Goal: Check status: Check status

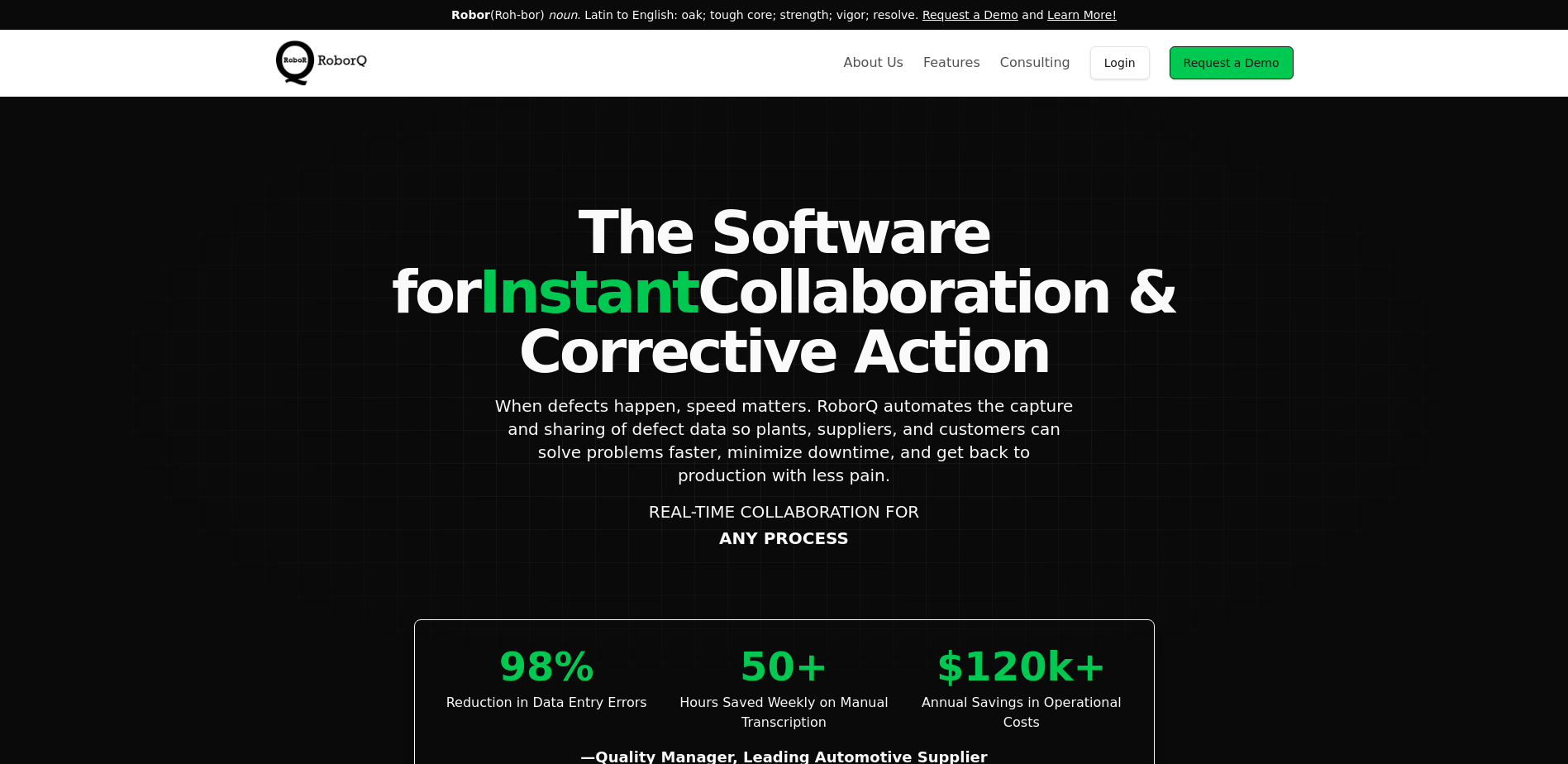
click at [1132, 65] on link "Login" at bounding box center [1119, 62] width 59 height 33
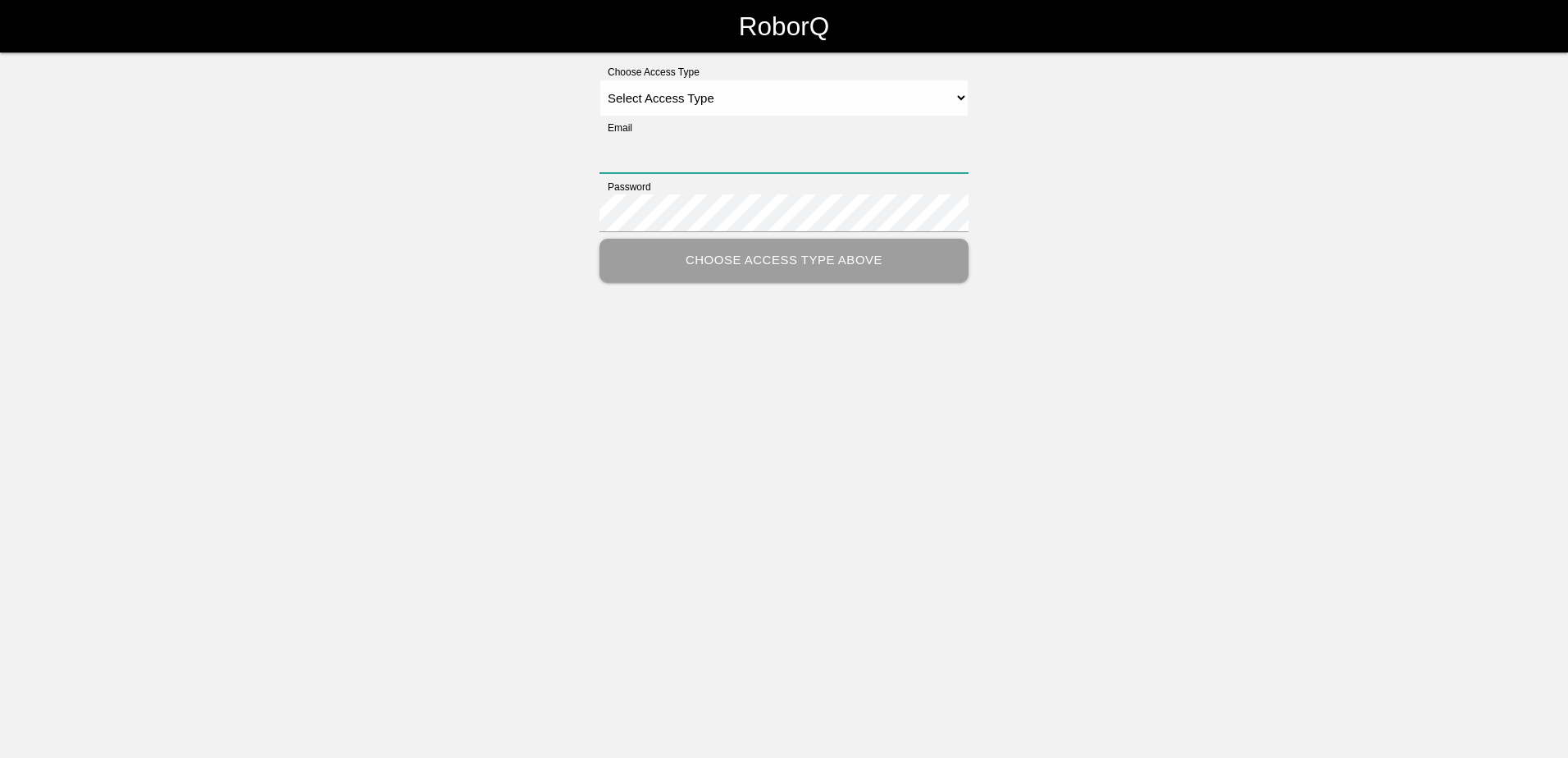
type input "[PERSON_NAME][EMAIL_ADDRESS][PERSON_NAME][DOMAIN_NAME]"
click at [691, 99] on select "Select Access Type Admin Customer Supervisor Worker" at bounding box center [784, 98] width 369 height 37
select select "Customer"
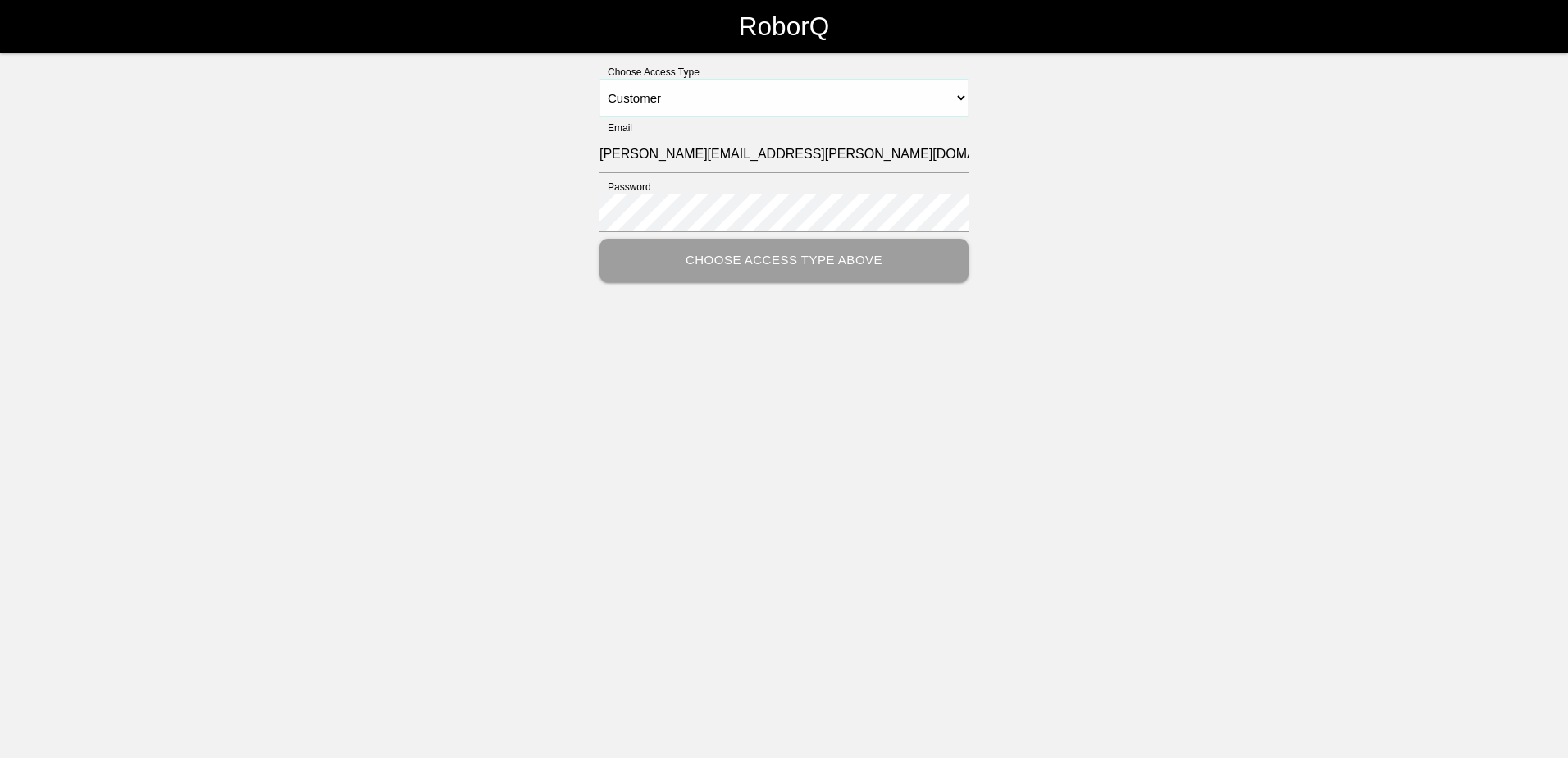
click at [600, 80] on select "Select Access Type Admin Customer Supervisor Worker" at bounding box center [784, 98] width 369 height 37
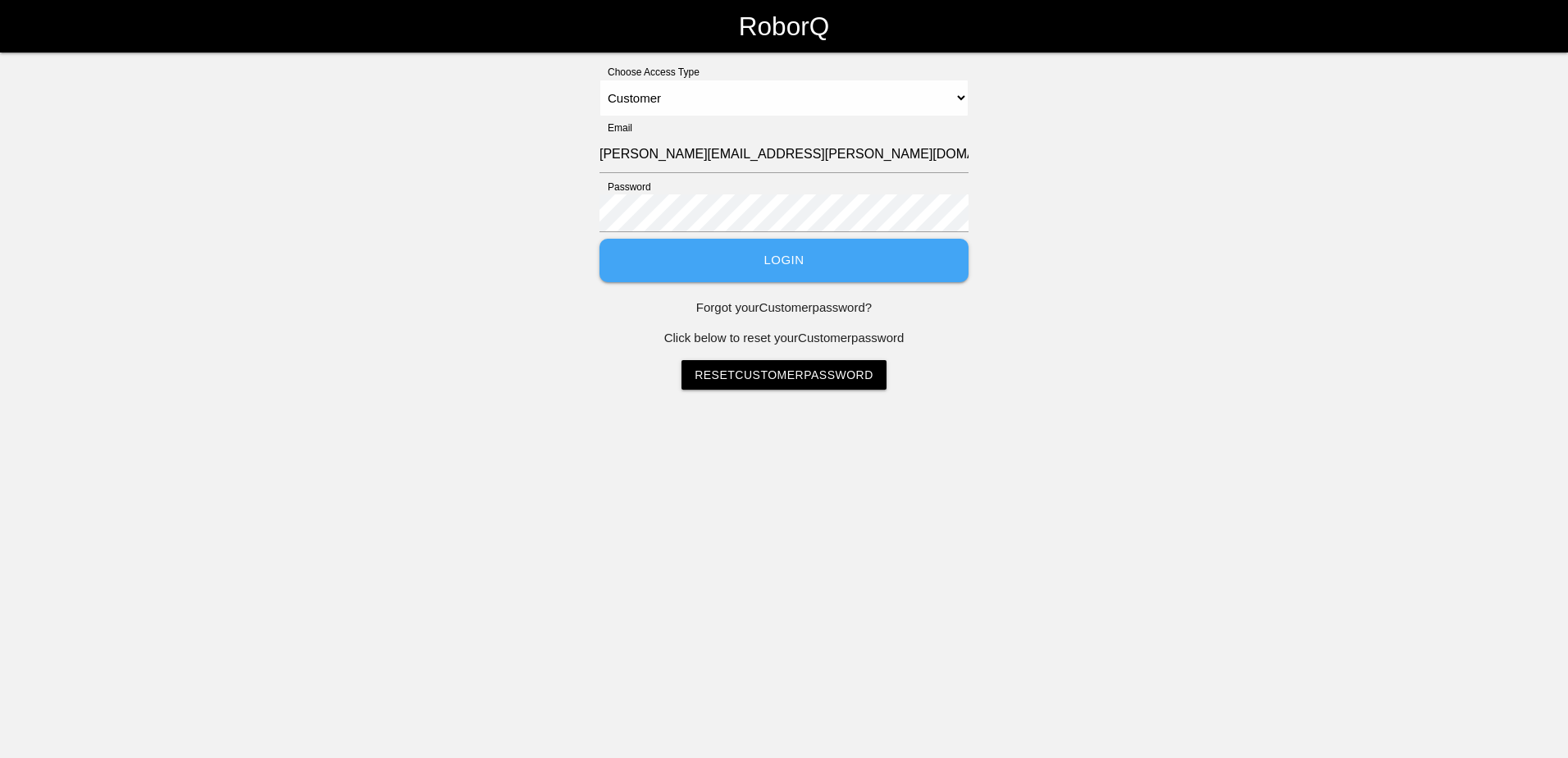
click at [555, 184] on div "Choose Access Type Select Access Type Admin Customer Supervisor Worker Email [P…" at bounding box center [784, 227] width 1568 height 325
click at [653, 234] on div "Password" at bounding box center [784, 209] width 369 height 59
click at [649, 264] on button "Login" at bounding box center [784, 260] width 369 height 44
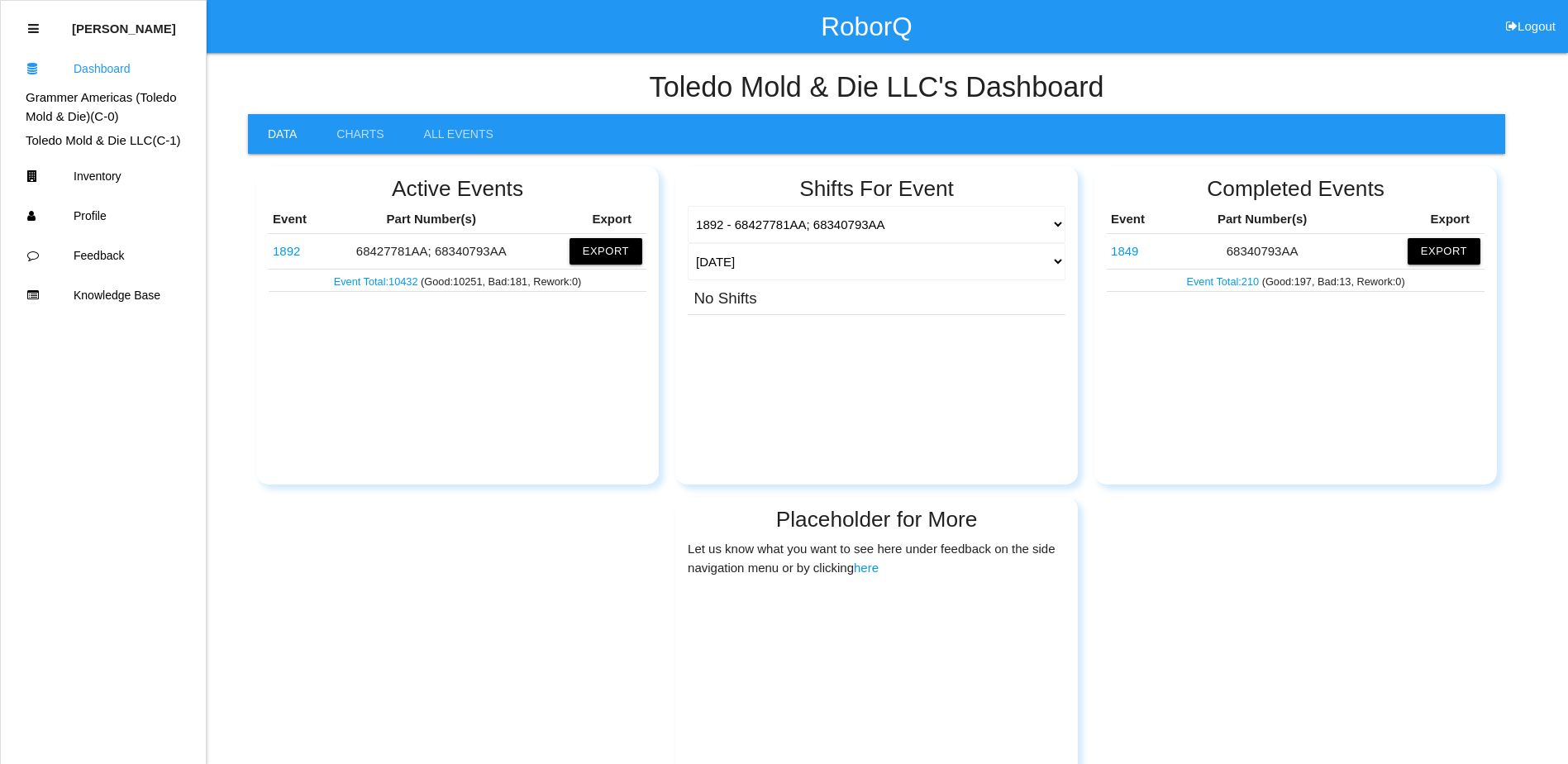
click at [282, 250] on link "1892" at bounding box center [286, 251] width 27 height 14
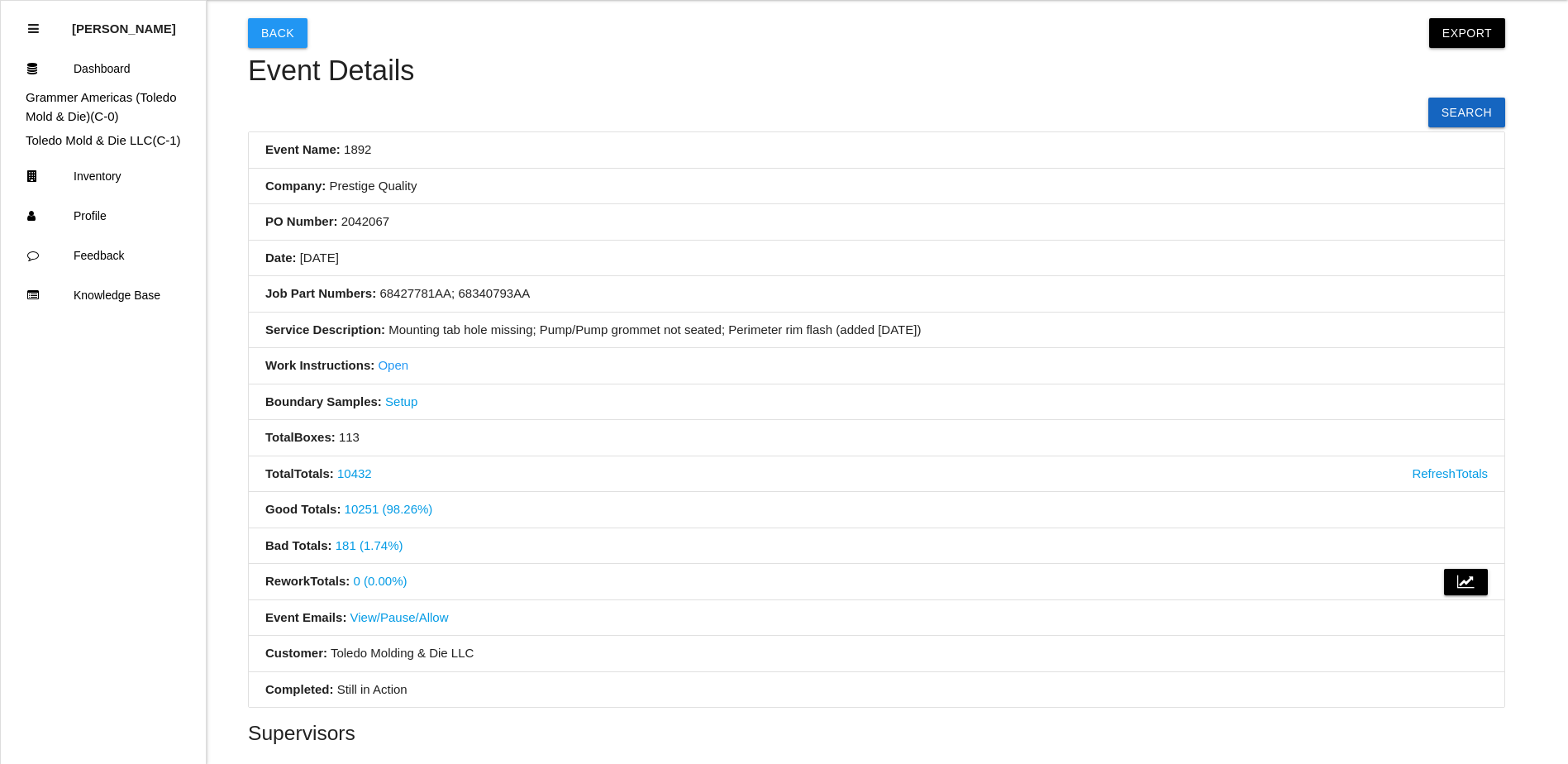
scroll to position [83, 0]
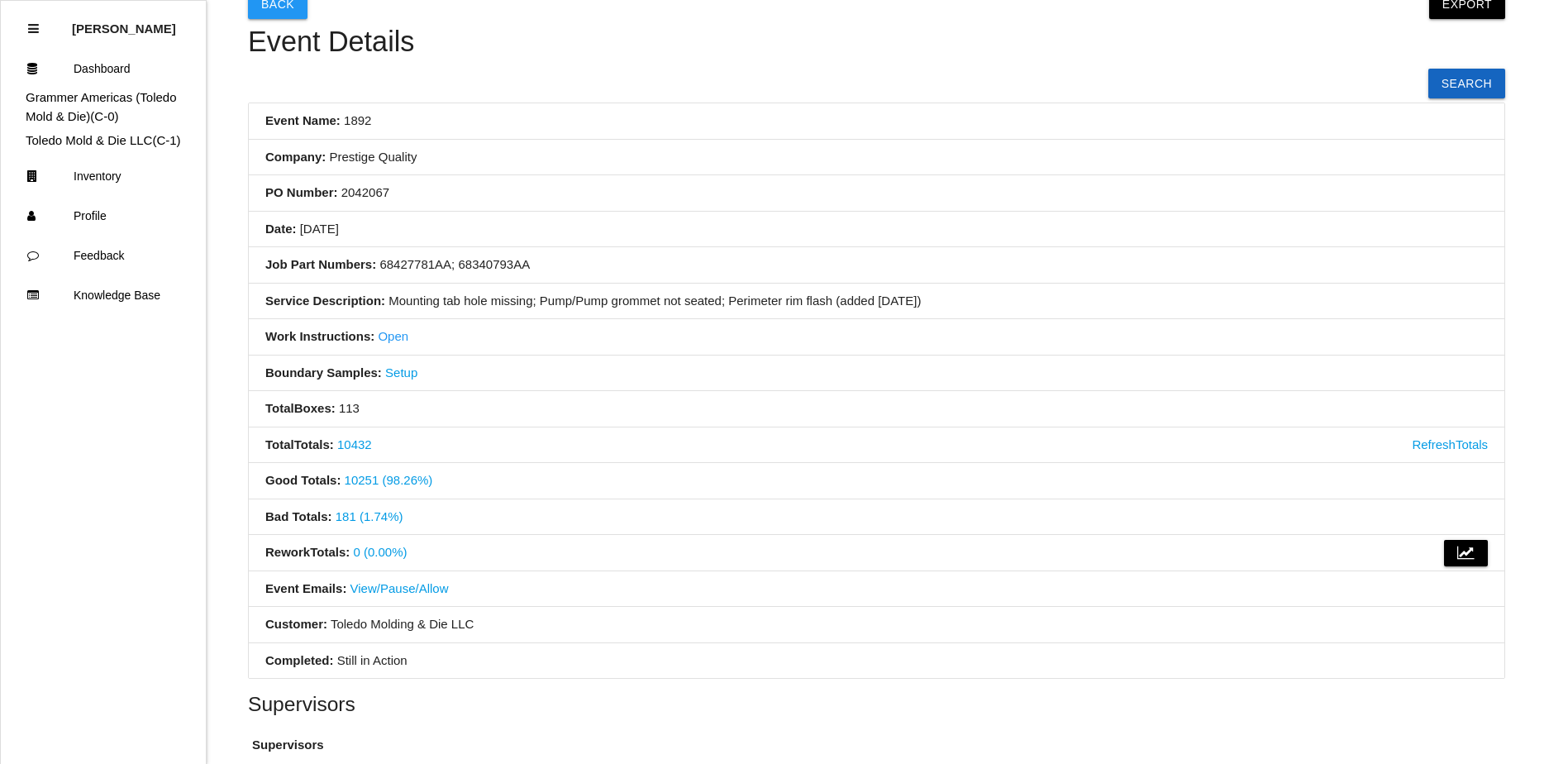
click at [360, 514] on link "181 (1.74%)" at bounding box center [369, 516] width 68 height 14
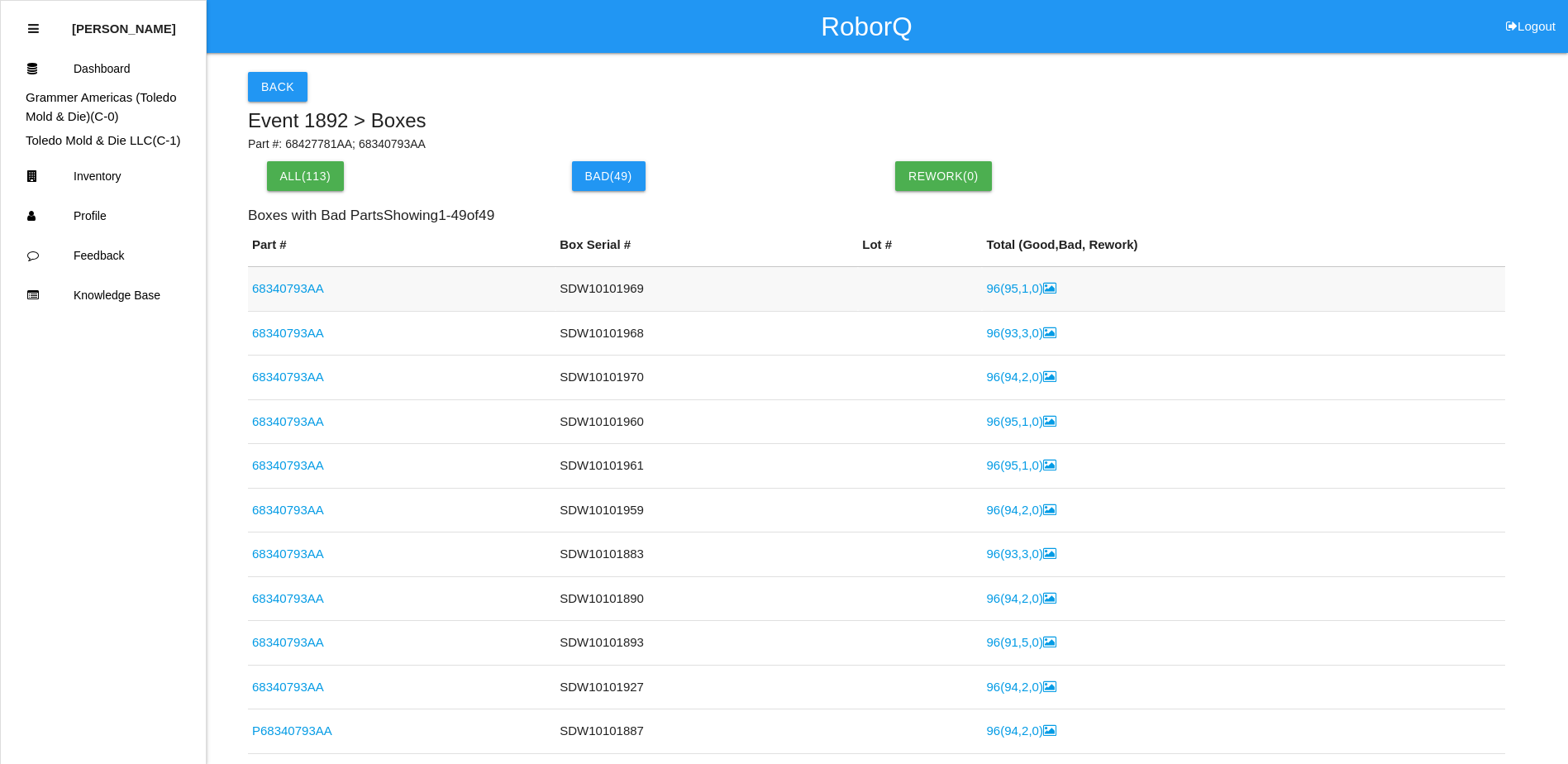
click at [1004, 284] on link "96 ( 95 , 1 , 0 )" at bounding box center [1020, 288] width 70 height 14
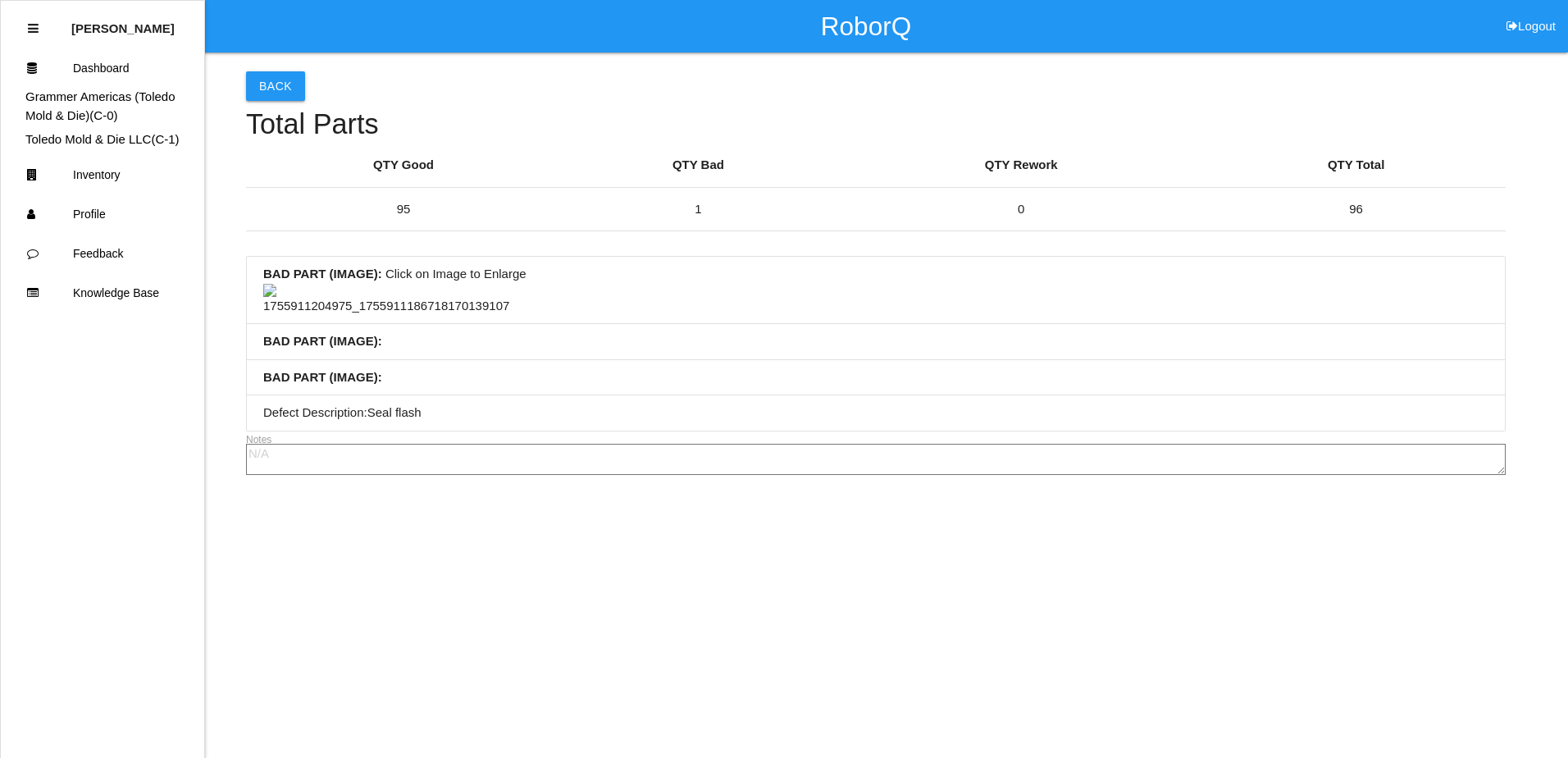
click at [393, 315] on img at bounding box center [386, 300] width 246 height 32
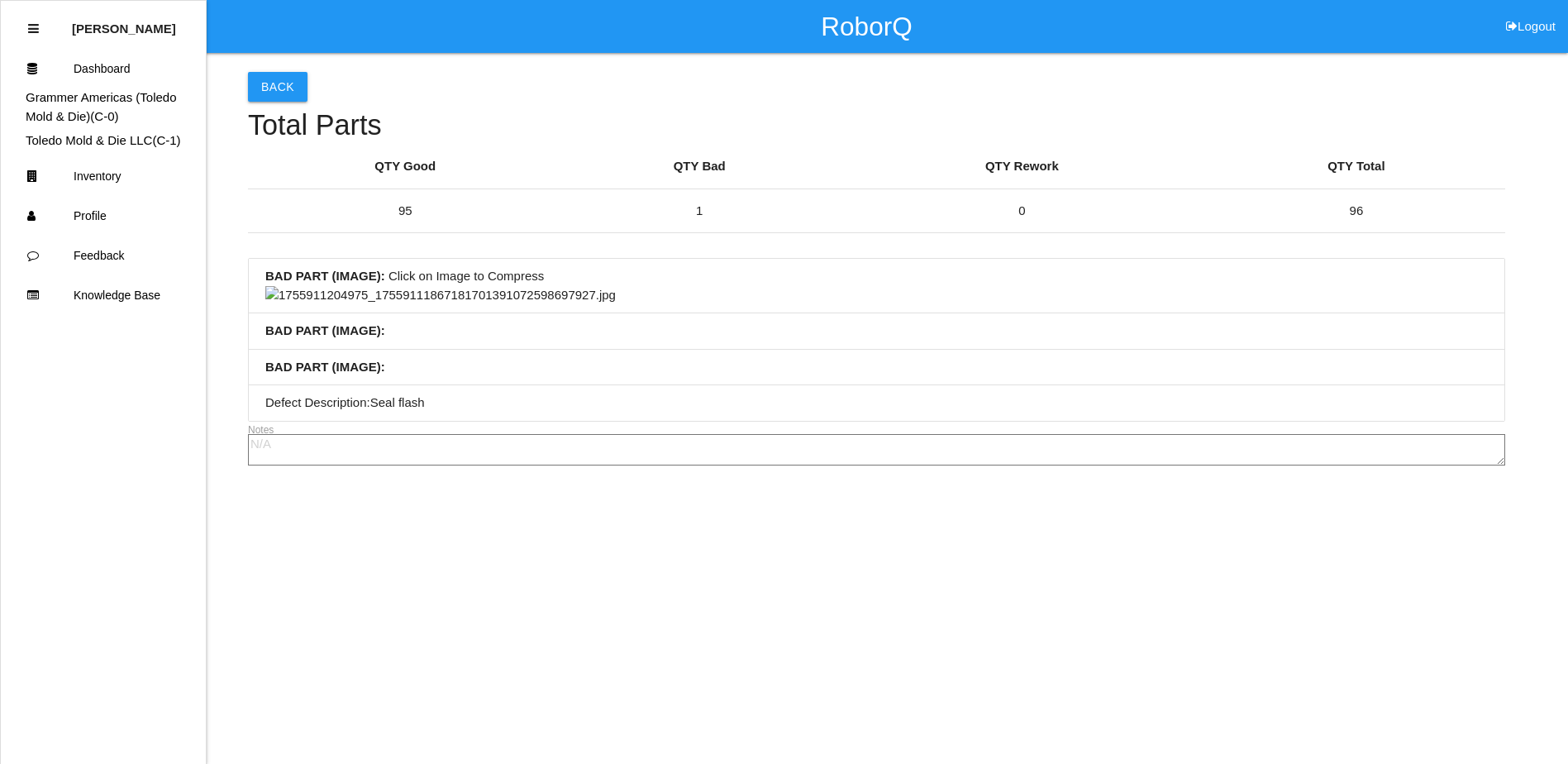
scroll to position [330, 0]
click at [605, 305] on img at bounding box center [440, 296] width 351 height 19
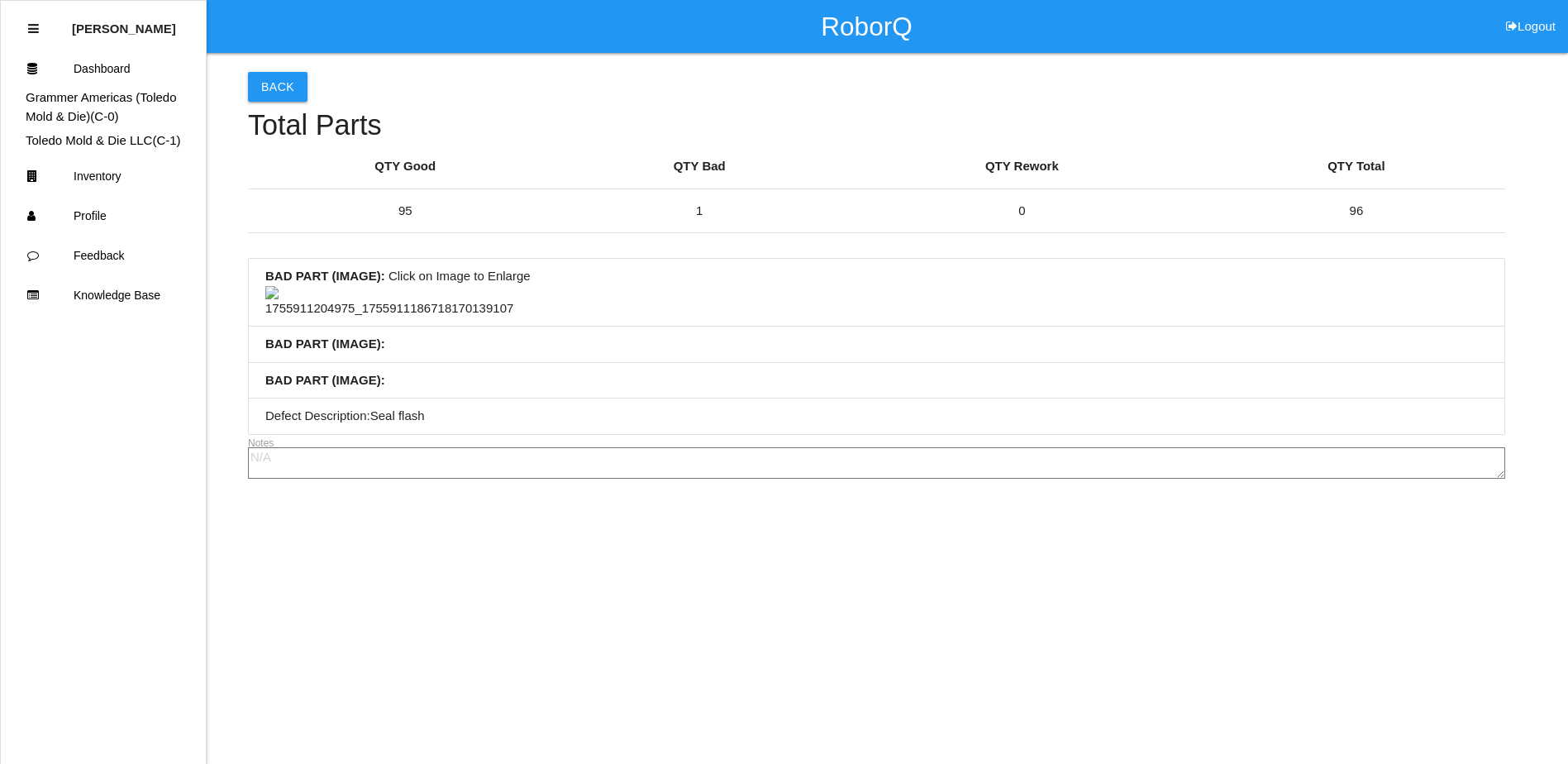
scroll to position [0, 0]
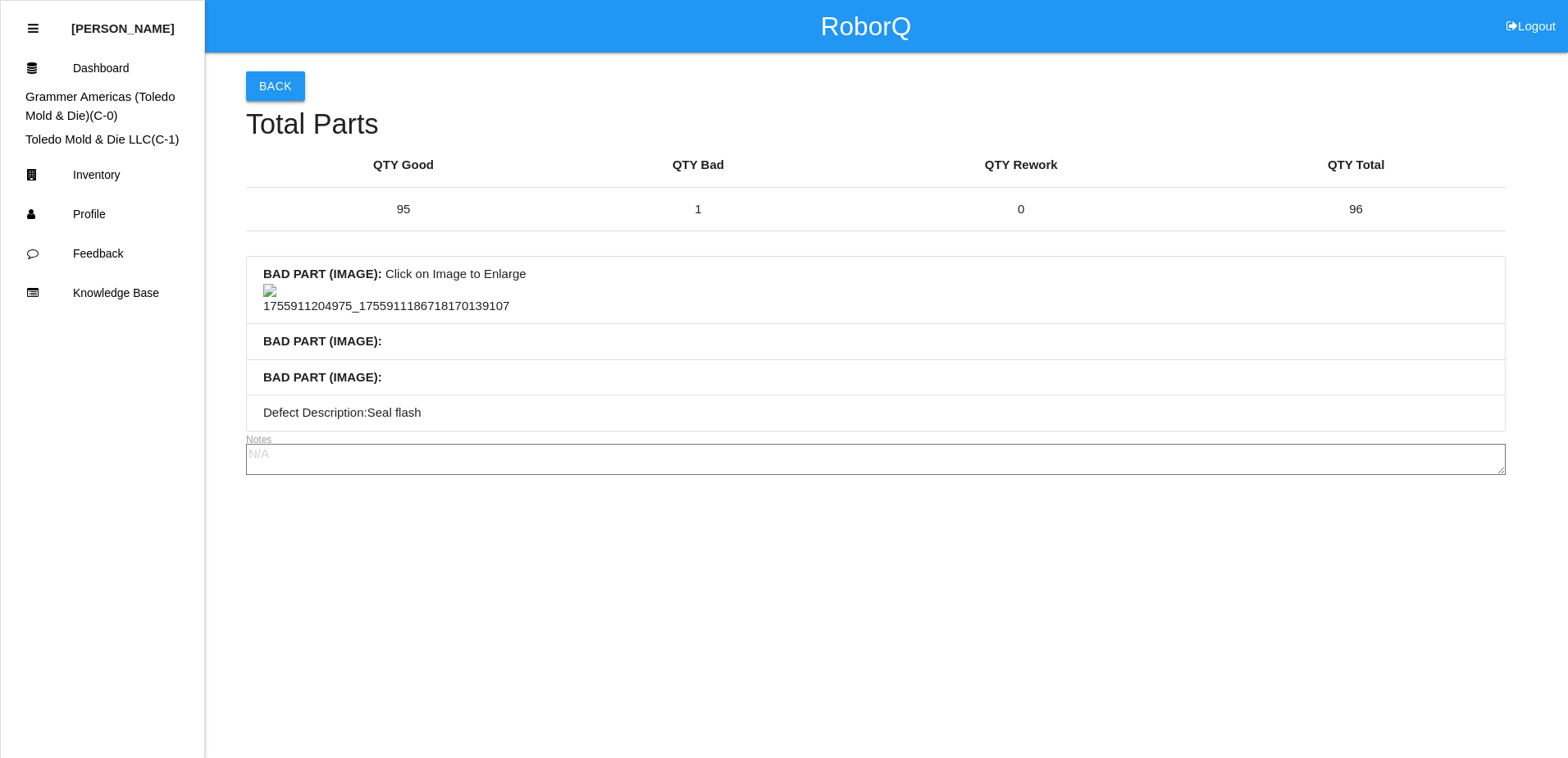
click at [272, 73] on button "Back" at bounding box center [275, 86] width 59 height 30
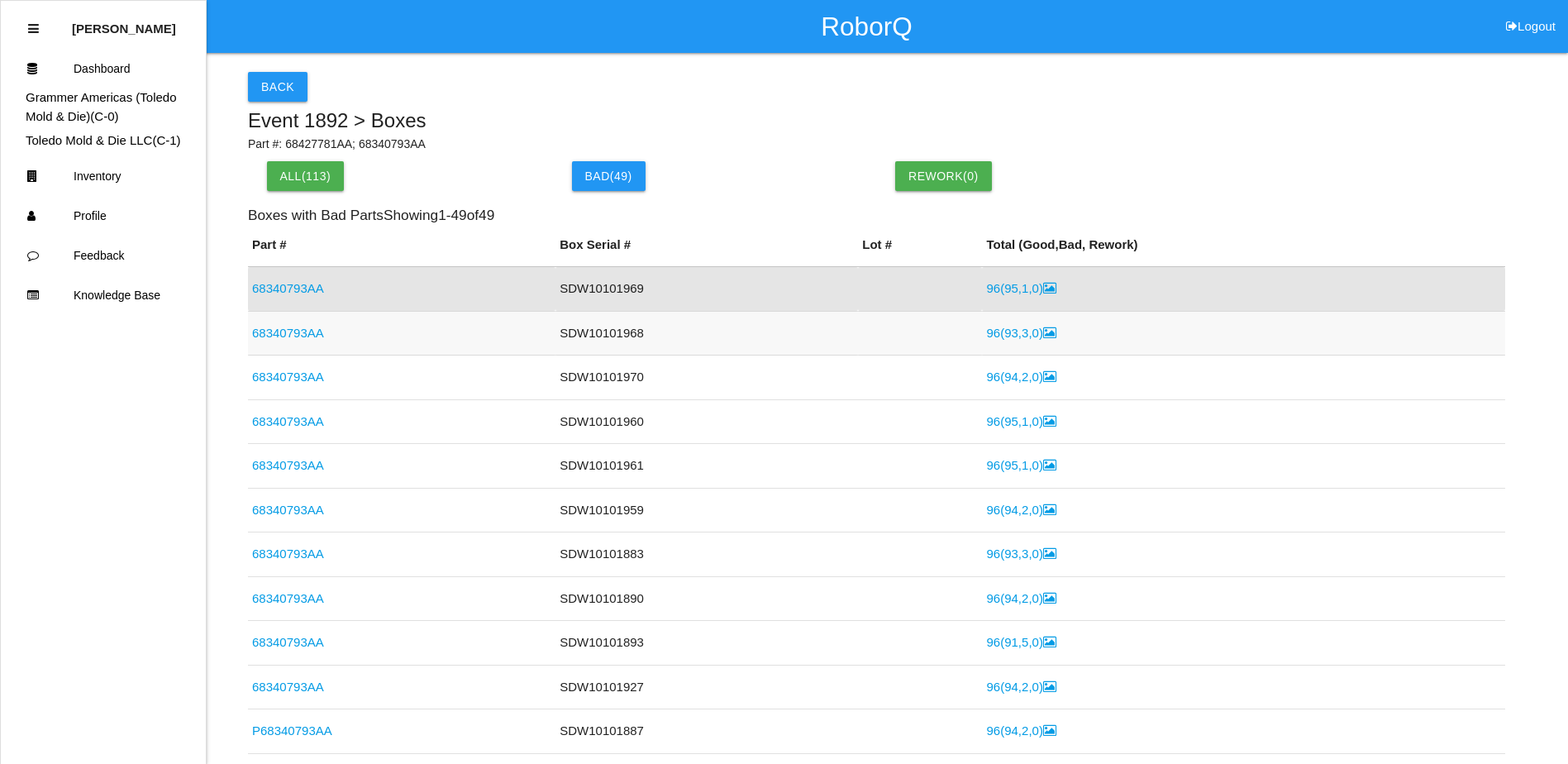
click at [986, 327] on link "96 ( 93 , 3 , 0 )" at bounding box center [1020, 333] width 70 height 14
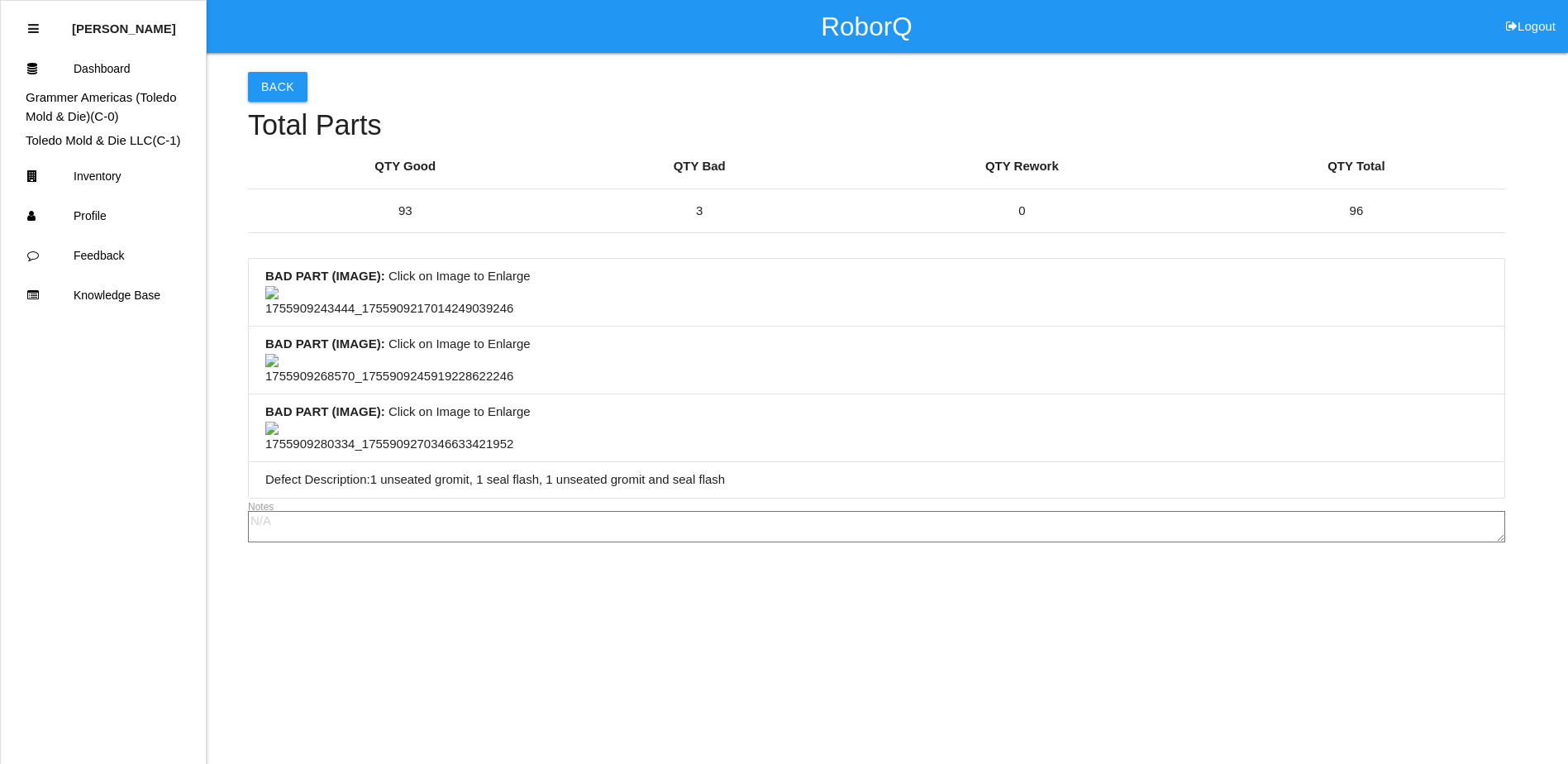
click at [384, 318] on img at bounding box center [389, 302] width 248 height 32
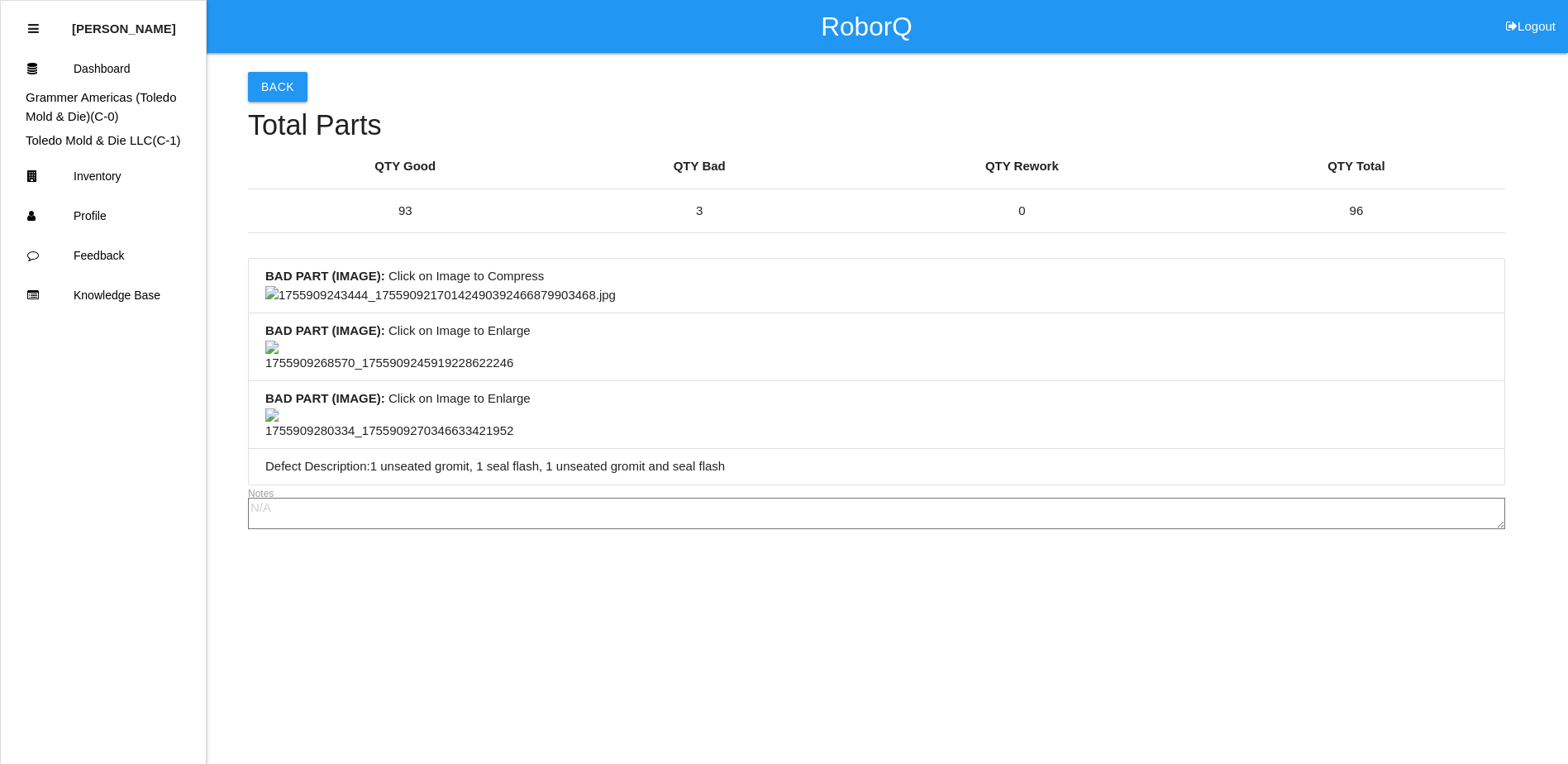
scroll to position [827, 0]
click at [616, 305] on img at bounding box center [440, 296] width 351 height 19
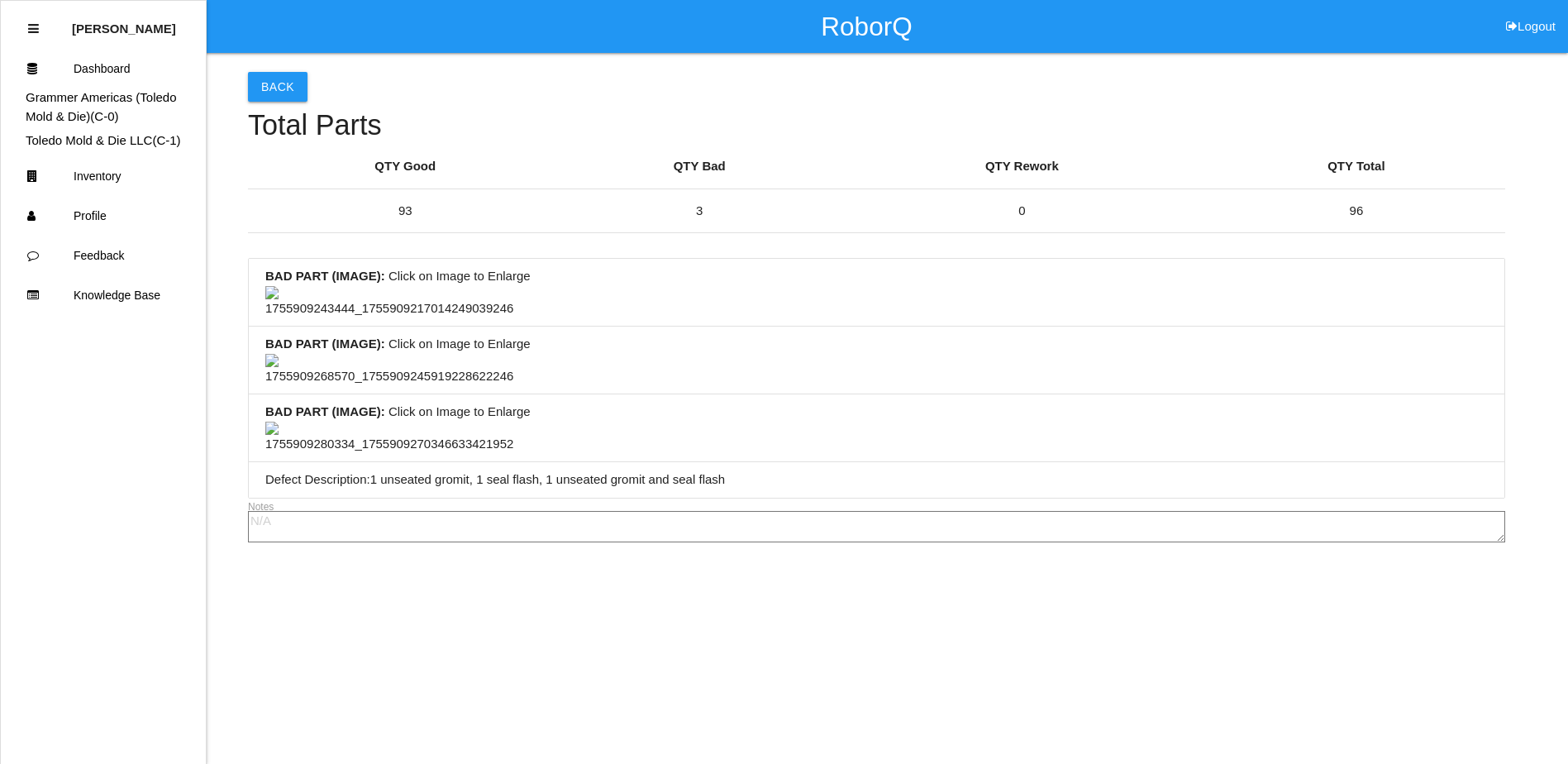
scroll to position [444, 0]
click at [364, 386] on img at bounding box center [389, 369] width 248 height 32
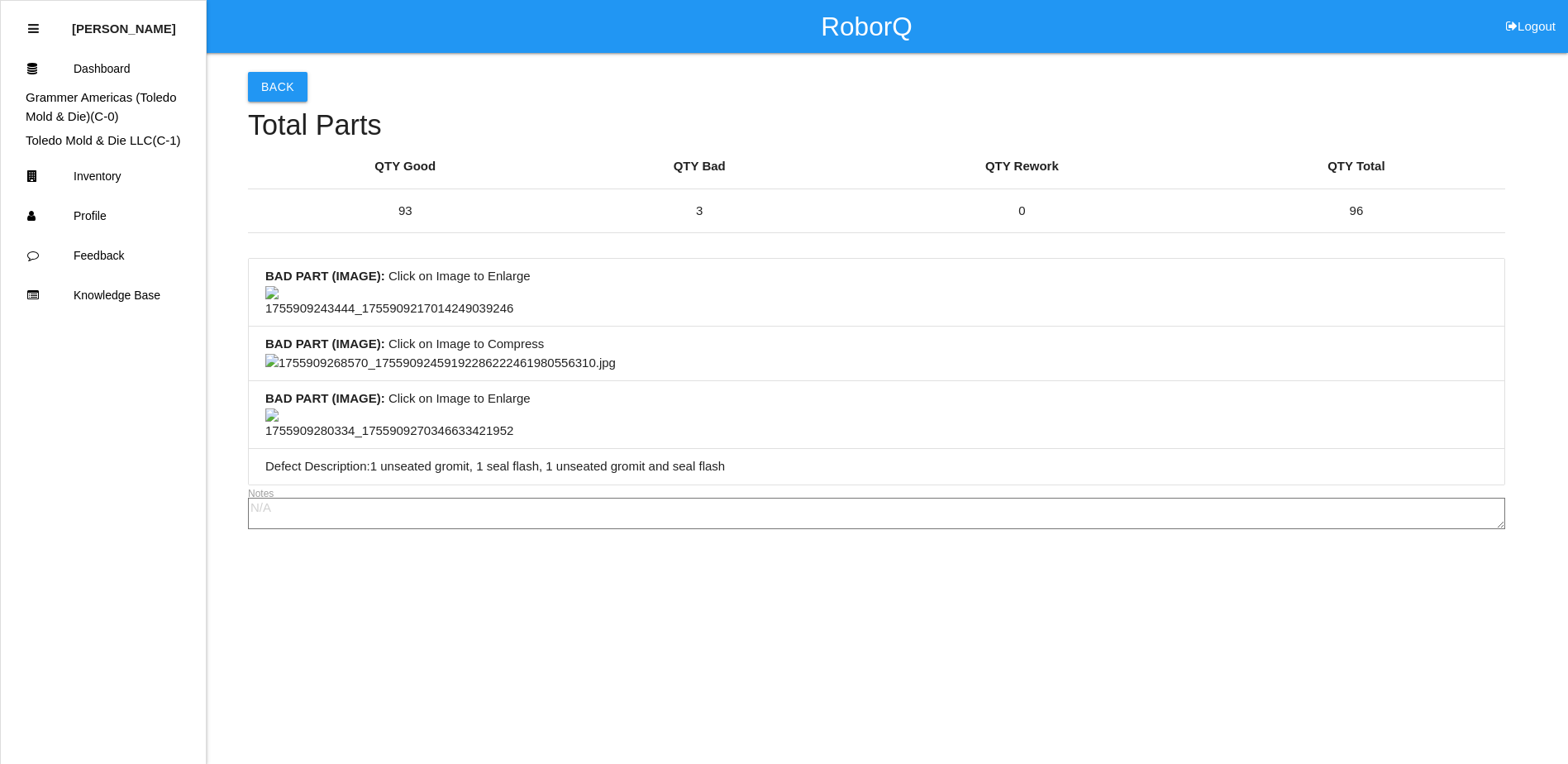
scroll to position [1271, 0]
click at [606, 373] on img at bounding box center [440, 363] width 351 height 19
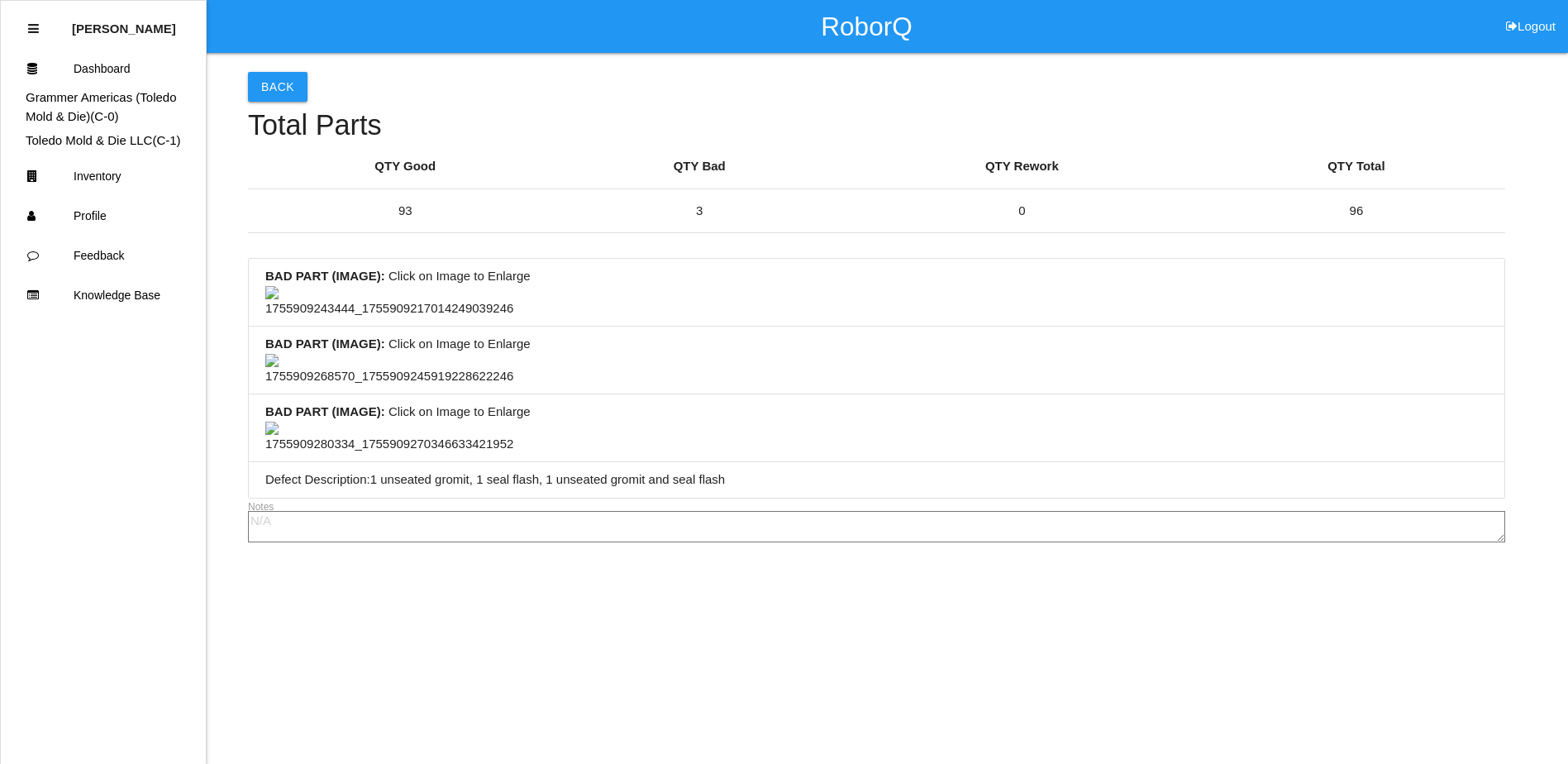
scroll to position [0, 0]
drag, startPoint x: 644, startPoint y: 391, endPoint x: 720, endPoint y: 384, distance: 76.3
click at [645, 327] on li "BAD PART (IMAGE) : Click on Image to Enlarge" at bounding box center [876, 292] width 1255 height 68
drag, startPoint x: 853, startPoint y: 369, endPoint x: 489, endPoint y: 231, distance: 389.3
click at [706, 327] on li "BAD PART (IMAGE) : Click on Image to Enlarge" at bounding box center [876, 292] width 1255 height 68
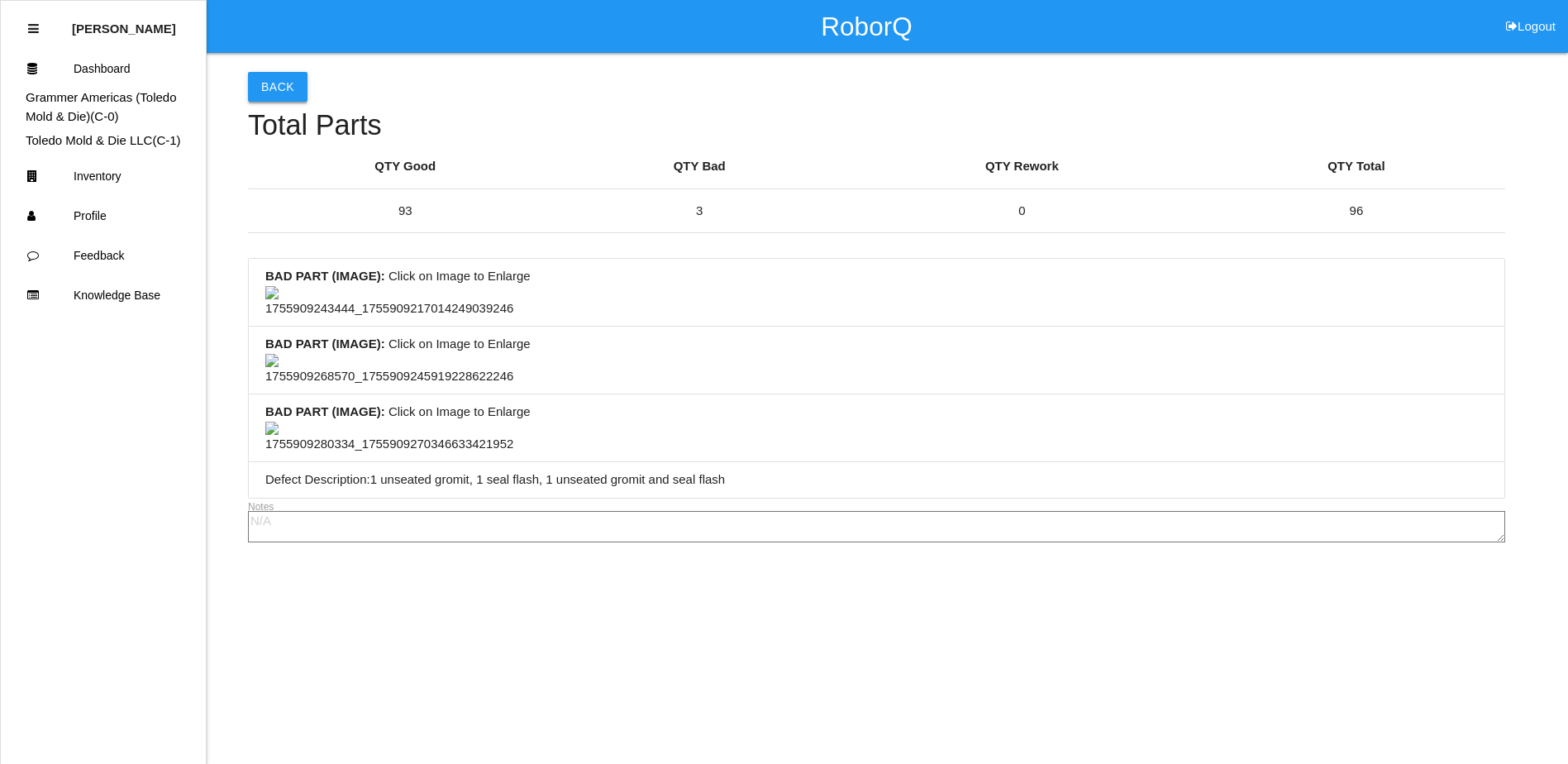
click at [292, 88] on button "Back" at bounding box center [277, 87] width 59 height 30
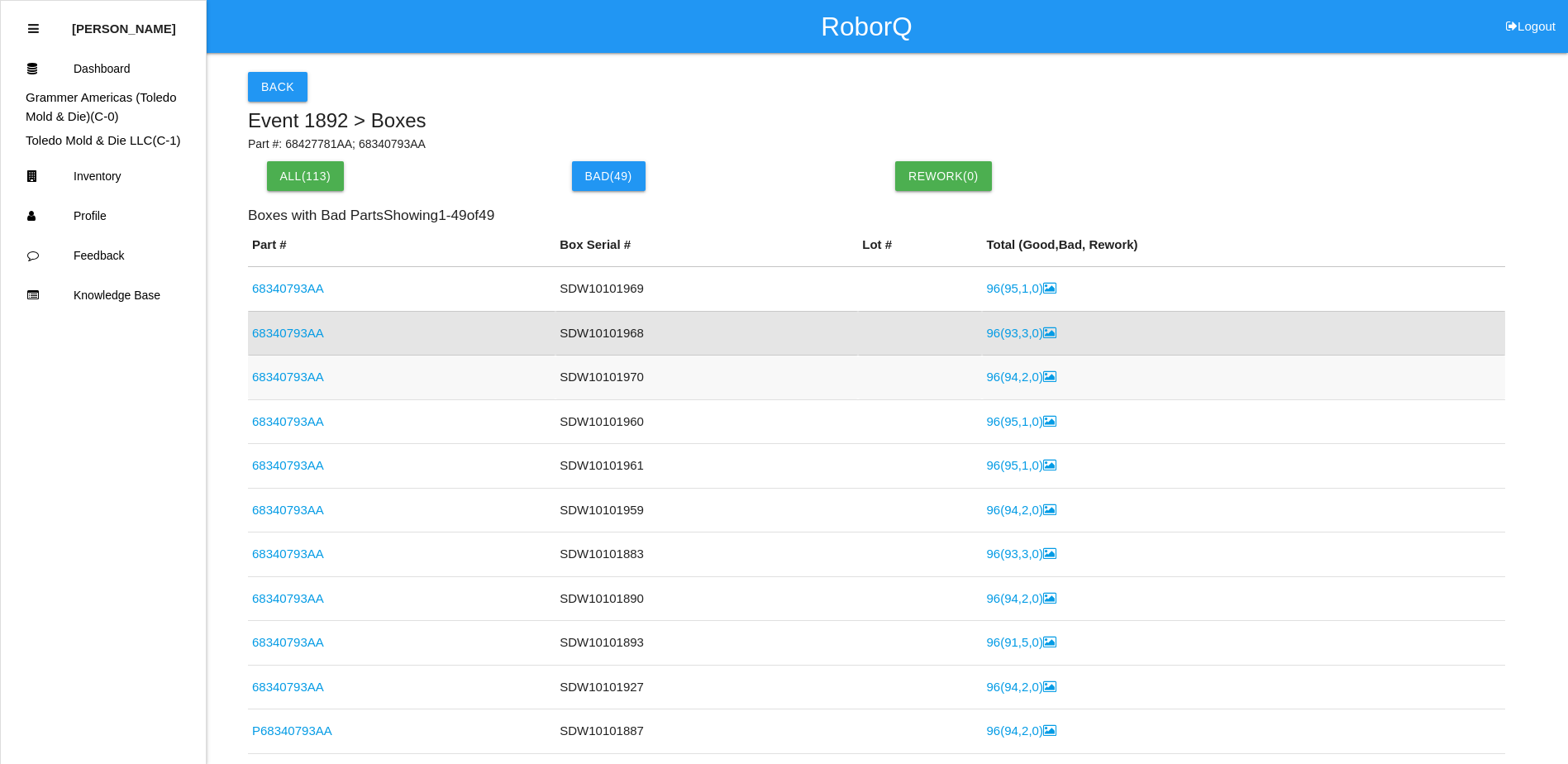
click at [998, 378] on link "96 ( 94 , 2 , 0 )" at bounding box center [1020, 376] width 70 height 14
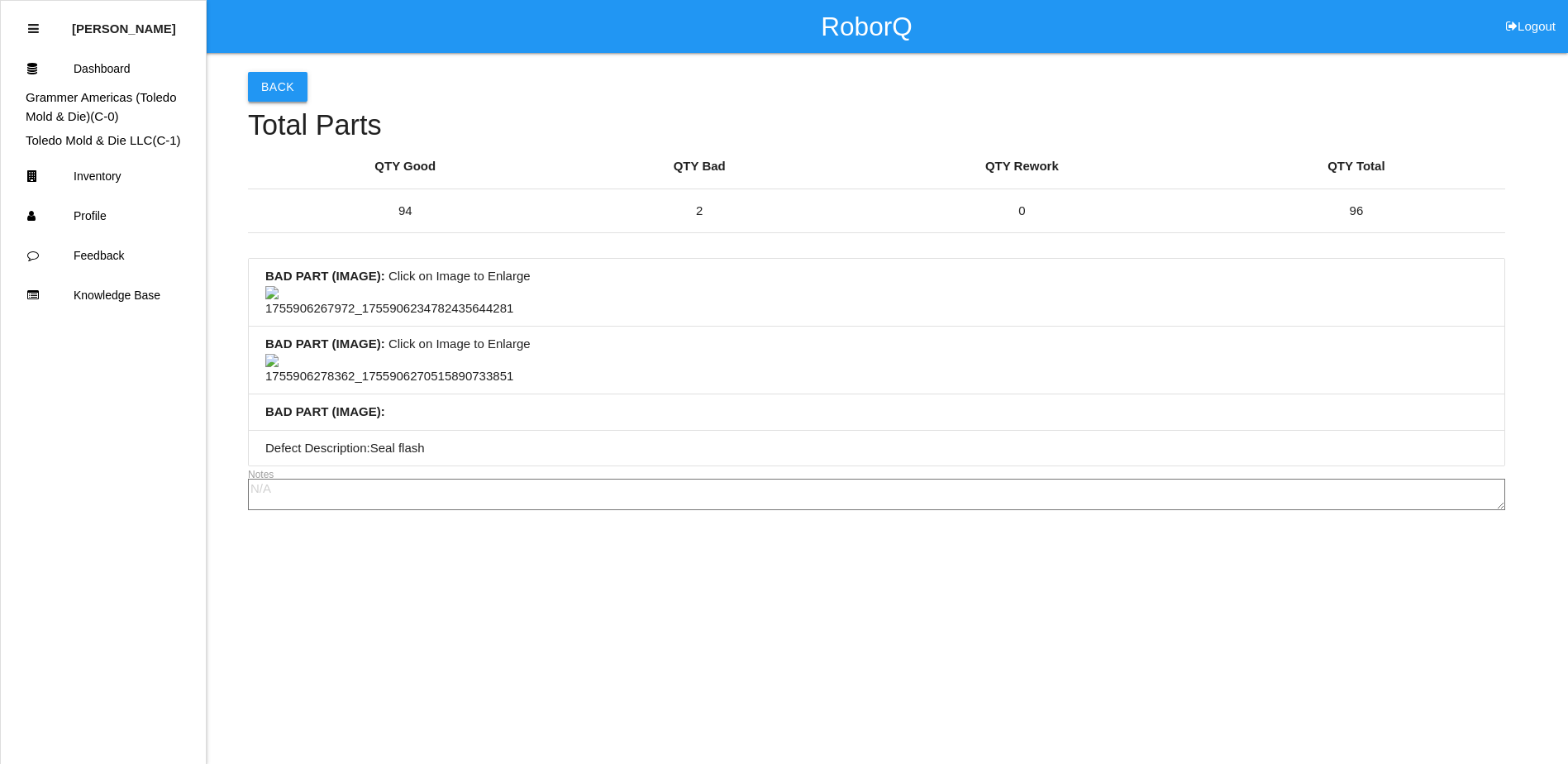
click at [289, 84] on button "Back" at bounding box center [277, 87] width 59 height 30
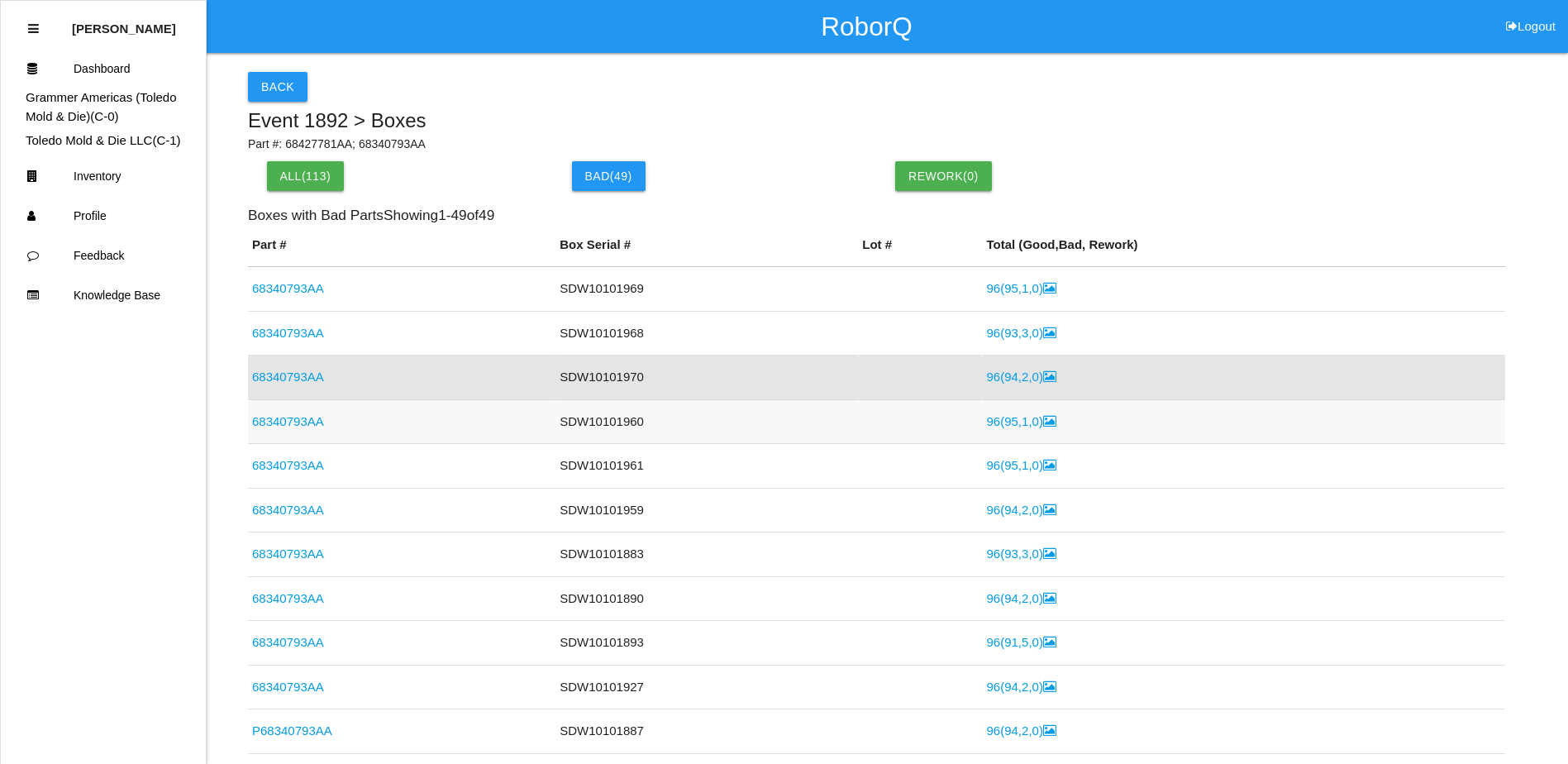
click at [1008, 418] on link "96 ( 95 , 1 , 0 )" at bounding box center [1020, 421] width 70 height 14
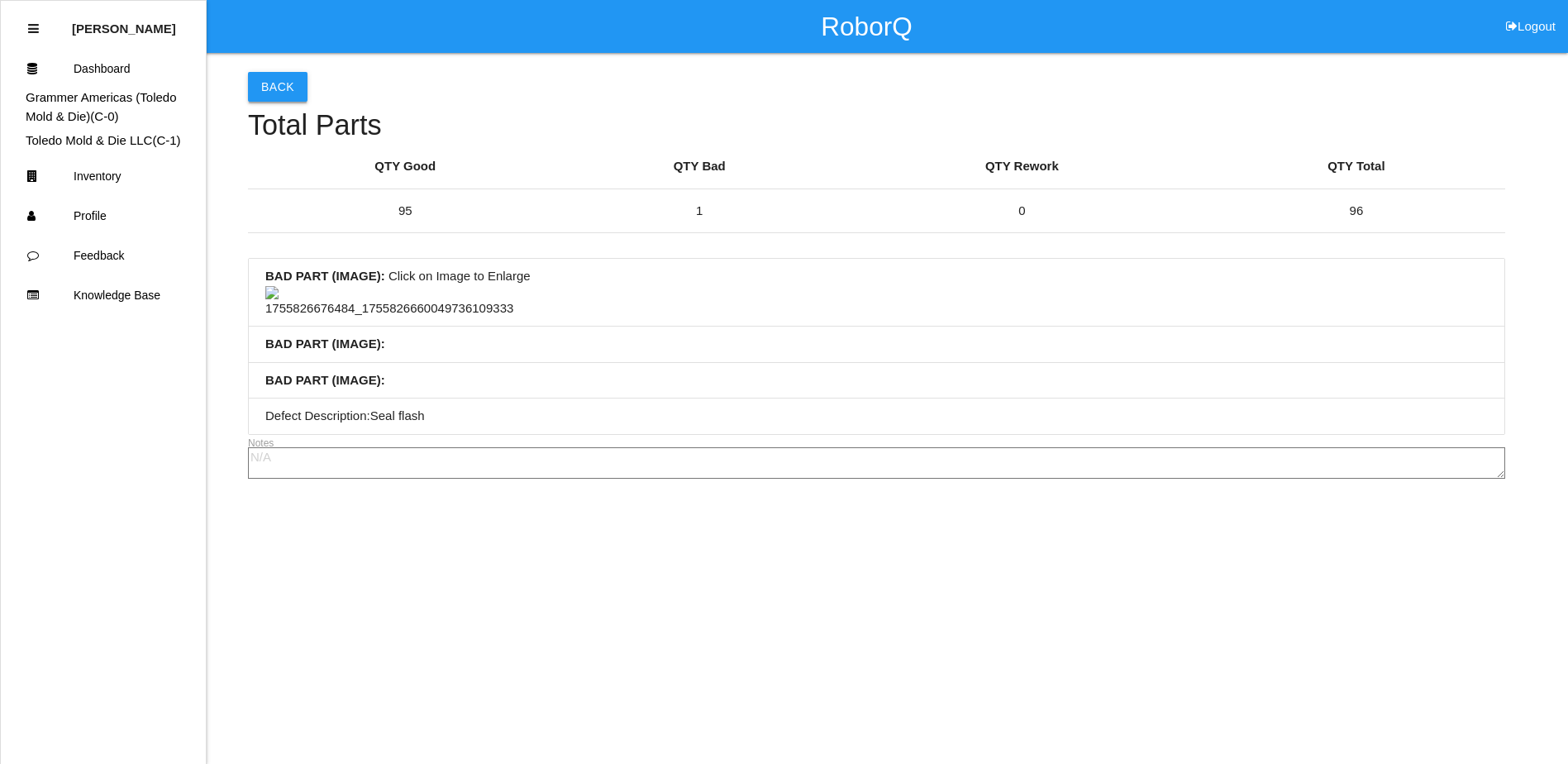
click at [276, 78] on button "Back" at bounding box center [277, 87] width 59 height 30
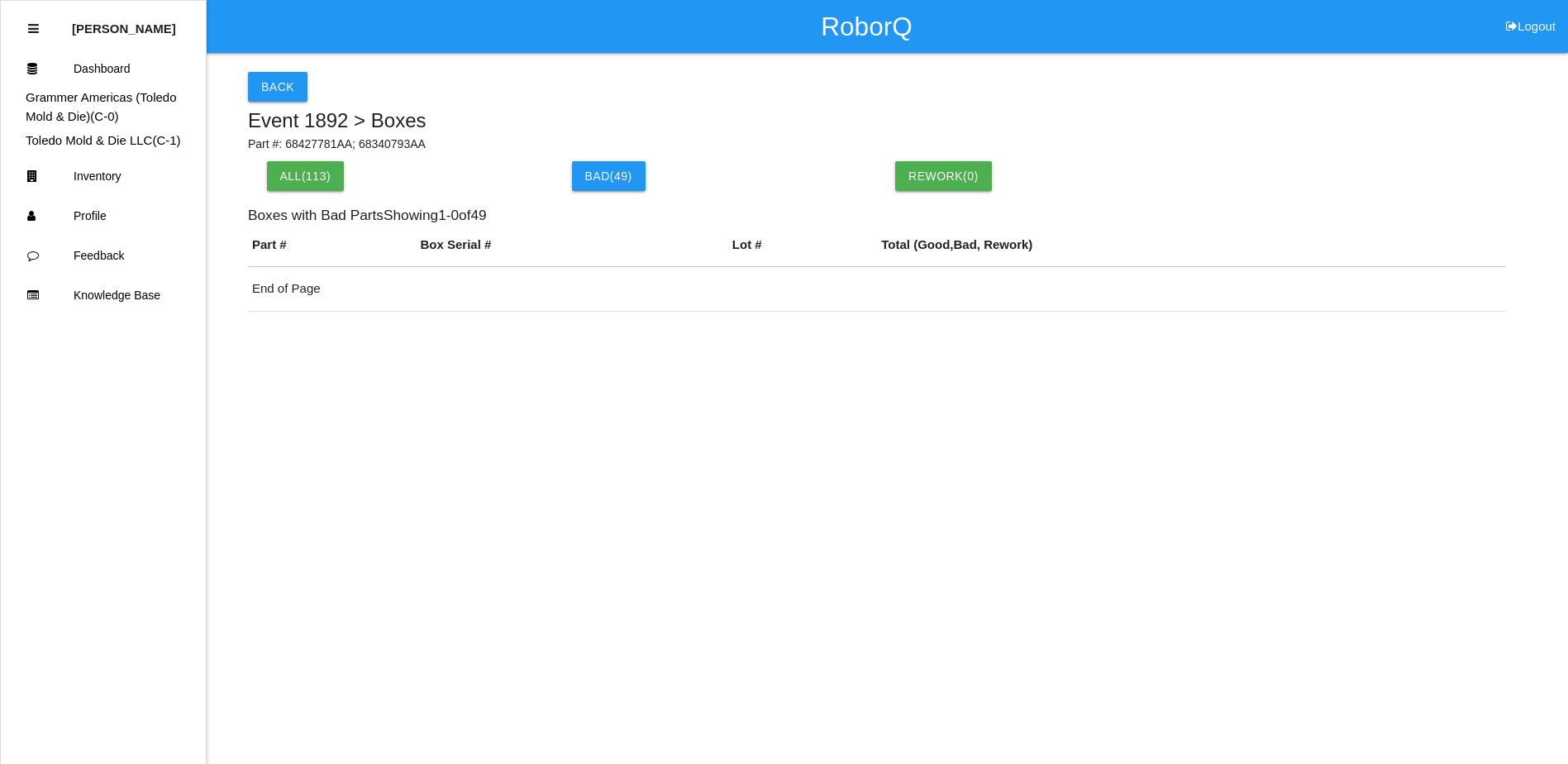
scroll to position [40, 0]
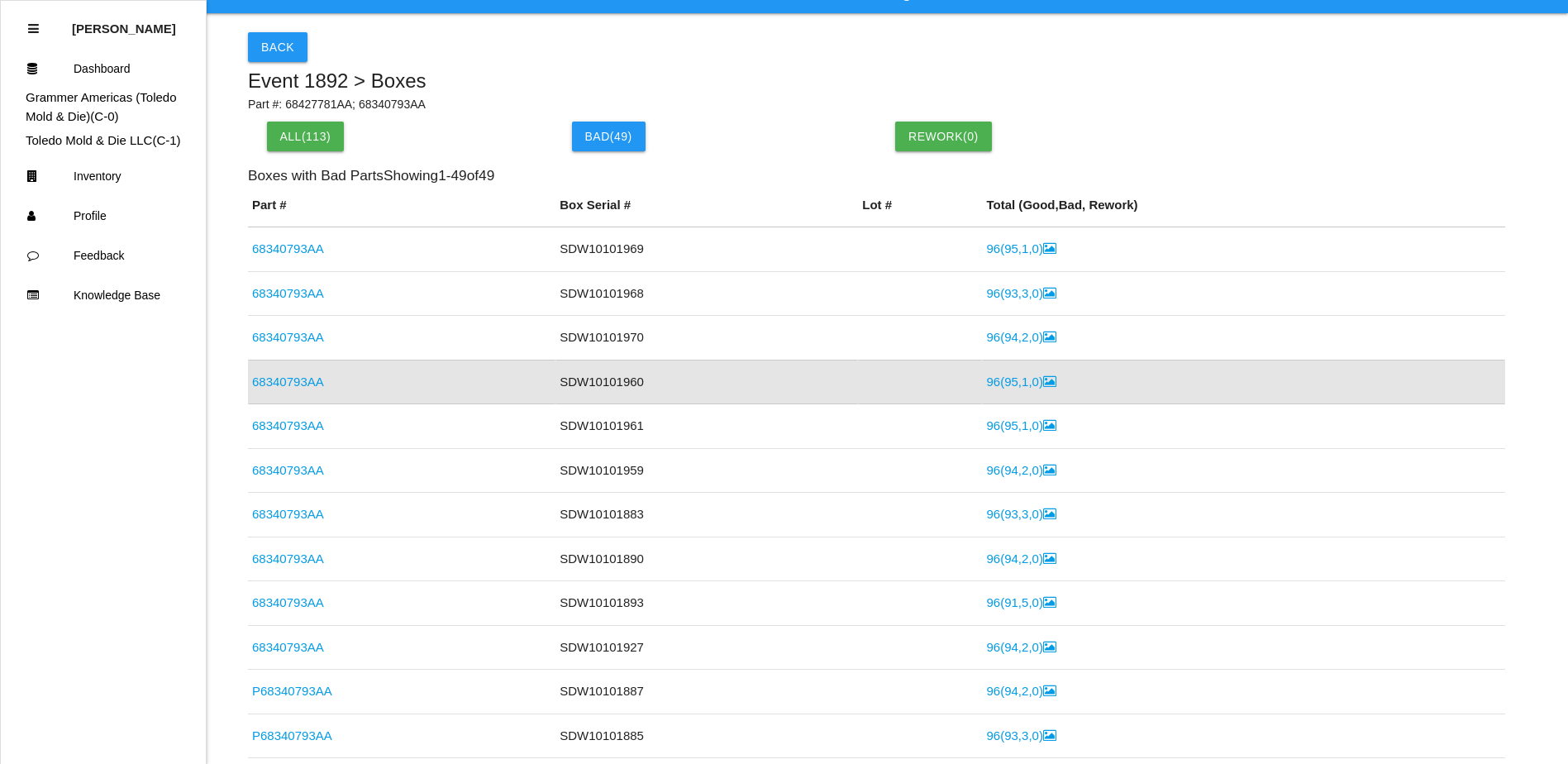
click at [760, 116] on div "Back Event 1892 > Boxes Part #: 68427781AA; 68340793AA All( 113 ) Bad ( 49 ) Re…" at bounding box center [876, 390] width 1257 height 755
drag, startPoint x: 805, startPoint y: 88, endPoint x: 739, endPoint y: 81, distance: 66.4
click at [739, 81] on h5 "Event 1892 > Boxes" at bounding box center [876, 81] width 1257 height 21
drag, startPoint x: 821, startPoint y: 72, endPoint x: 752, endPoint y: 99, distance: 74.1
click at [752, 86] on h5 "Event 1892 > Boxes" at bounding box center [876, 81] width 1257 height 21
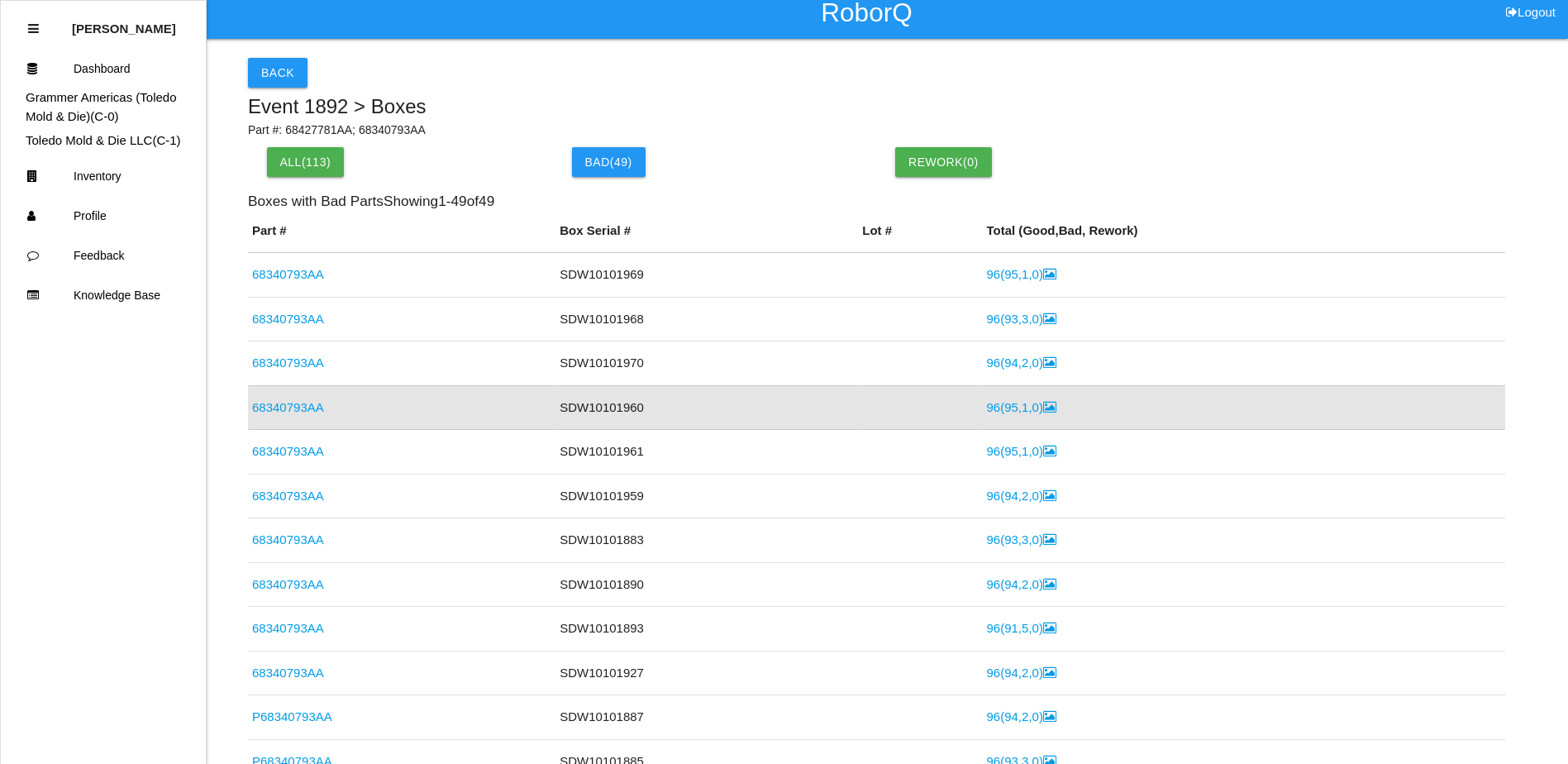
scroll to position [0, 0]
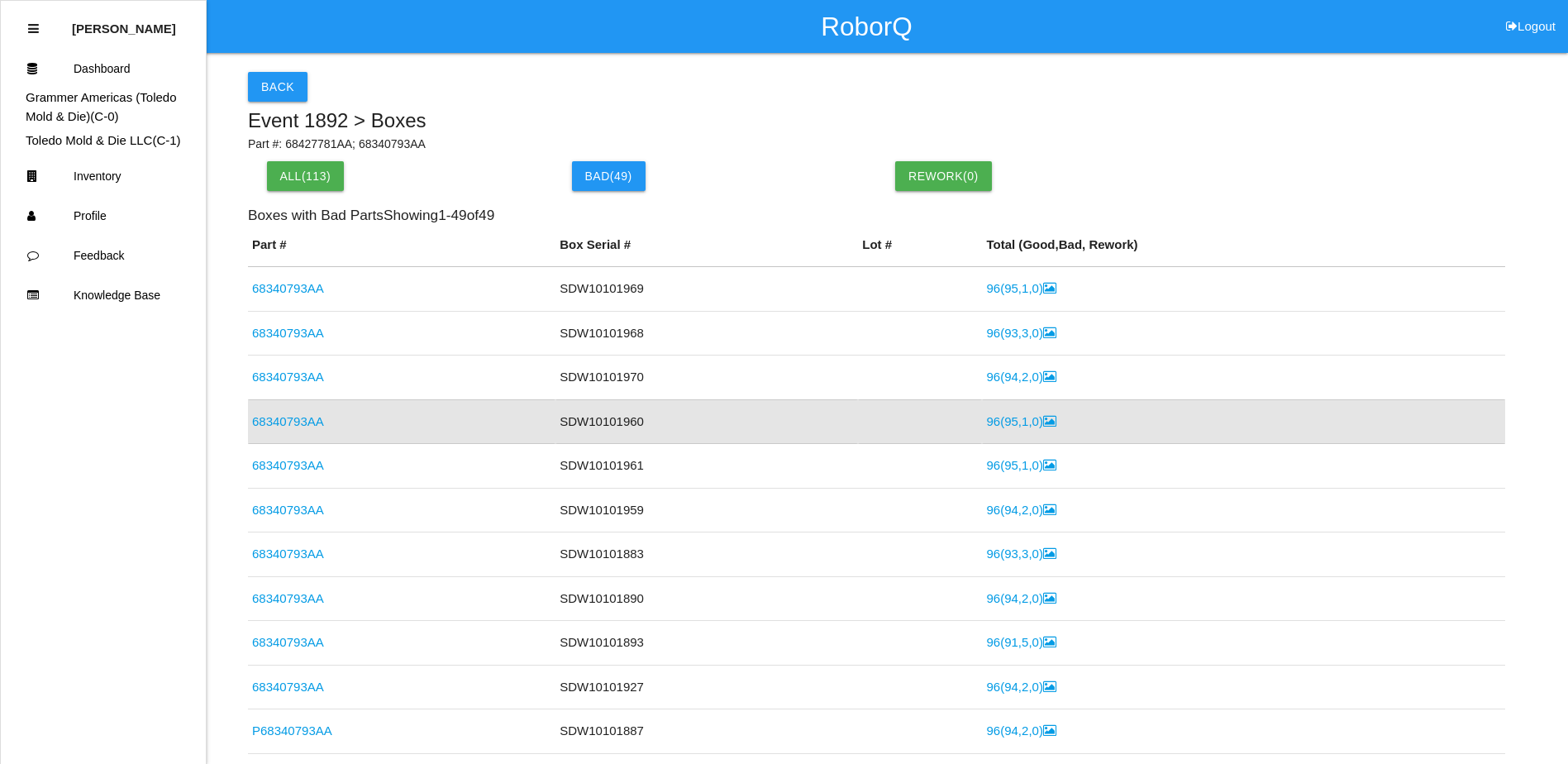
click at [752, 141] on p "Part #: 68427781AA; 68340793AA" at bounding box center [876, 144] width 1257 height 18
drag, startPoint x: 855, startPoint y: 104, endPoint x: 700, endPoint y: 75, distance: 157.7
click at [753, 103] on div "Back Event 1892 > Boxes Part #: 68427781AA; 68340793AA All( 113 ) Bad ( 49 ) Re…" at bounding box center [876, 430] width 1257 height 755
click at [1030, 87] on div "Back" at bounding box center [876, 87] width 1257 height 30
drag, startPoint x: 1128, startPoint y: 85, endPoint x: 919, endPoint y: 89, distance: 209.0
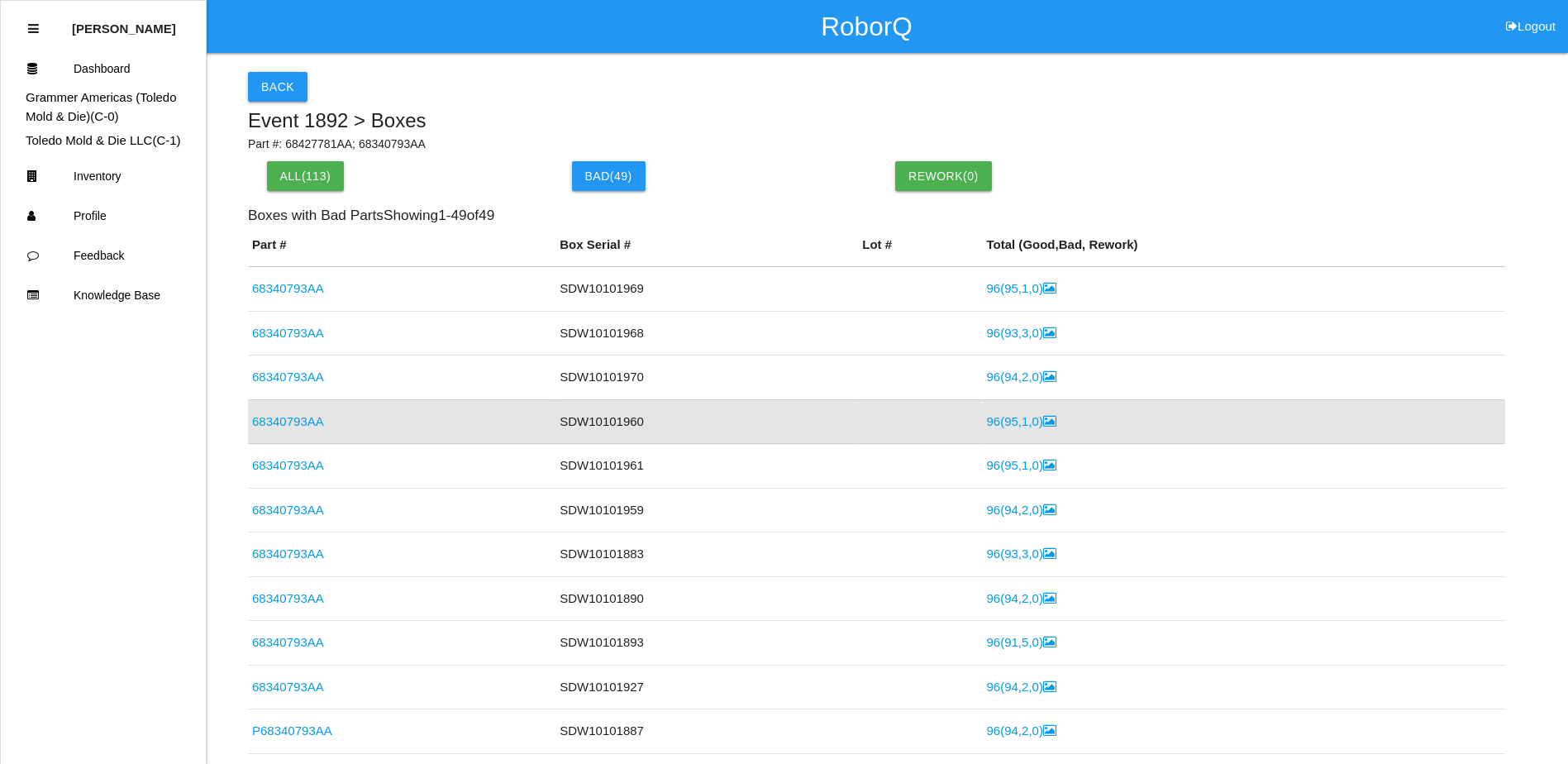
click at [945, 93] on div "Back" at bounding box center [876, 87] width 1257 height 30
click at [986, 331] on link "96 ( 93 , 3 , 0 )" at bounding box center [1020, 333] width 70 height 14
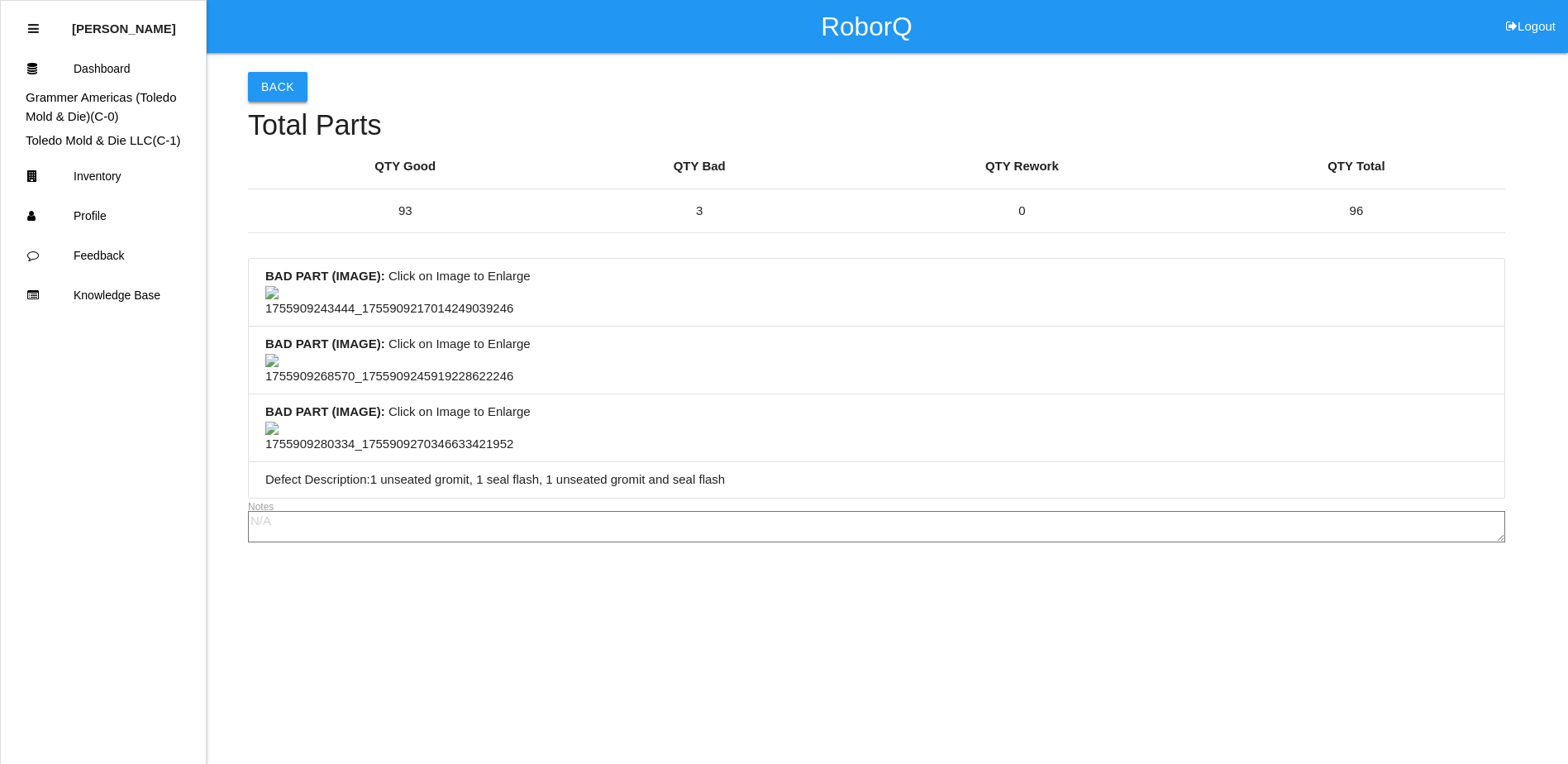
click at [284, 87] on button "Back" at bounding box center [277, 87] width 59 height 30
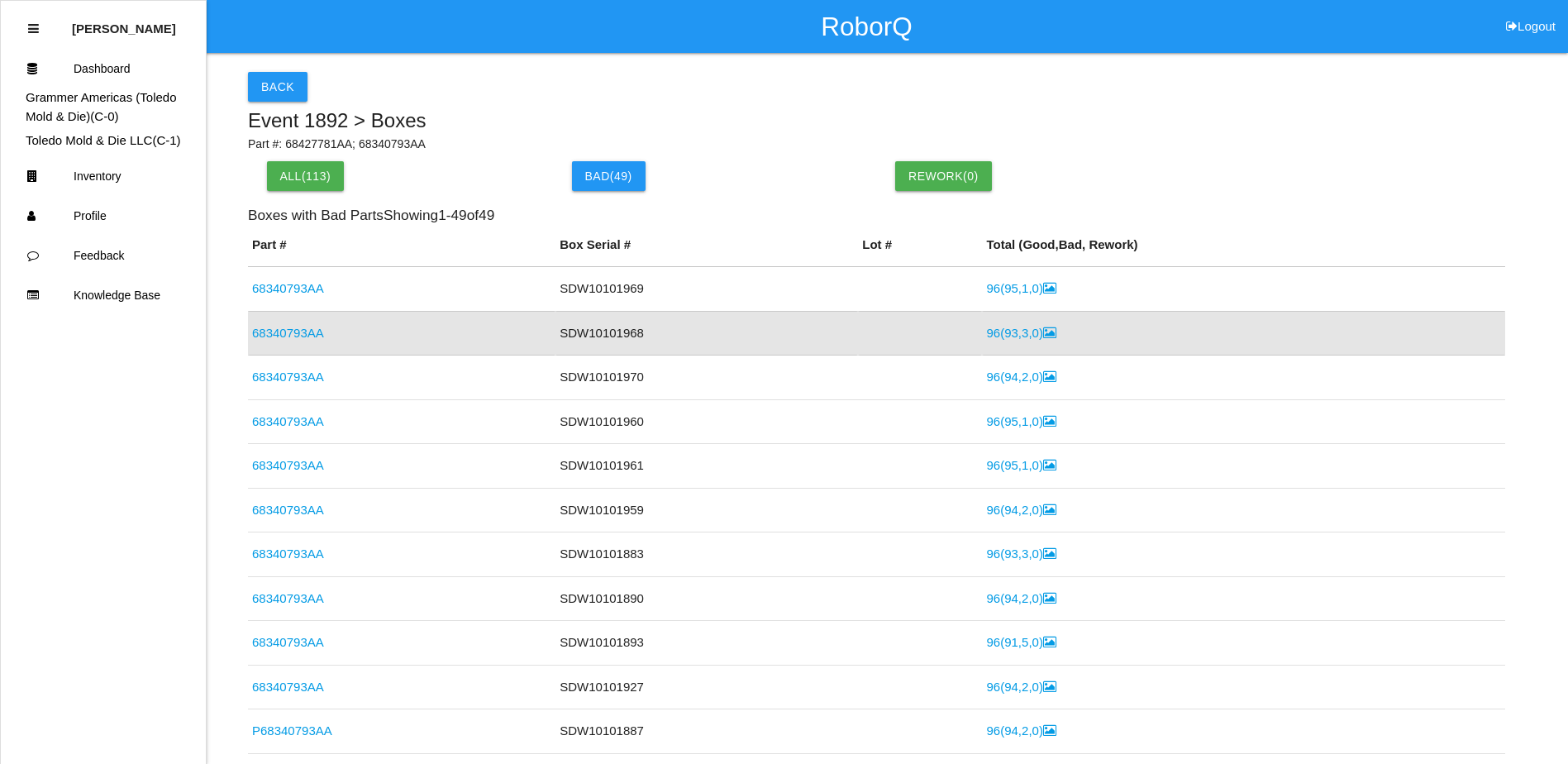
click at [299, 340] on link "68340793AA" at bounding box center [287, 333] width 72 height 14
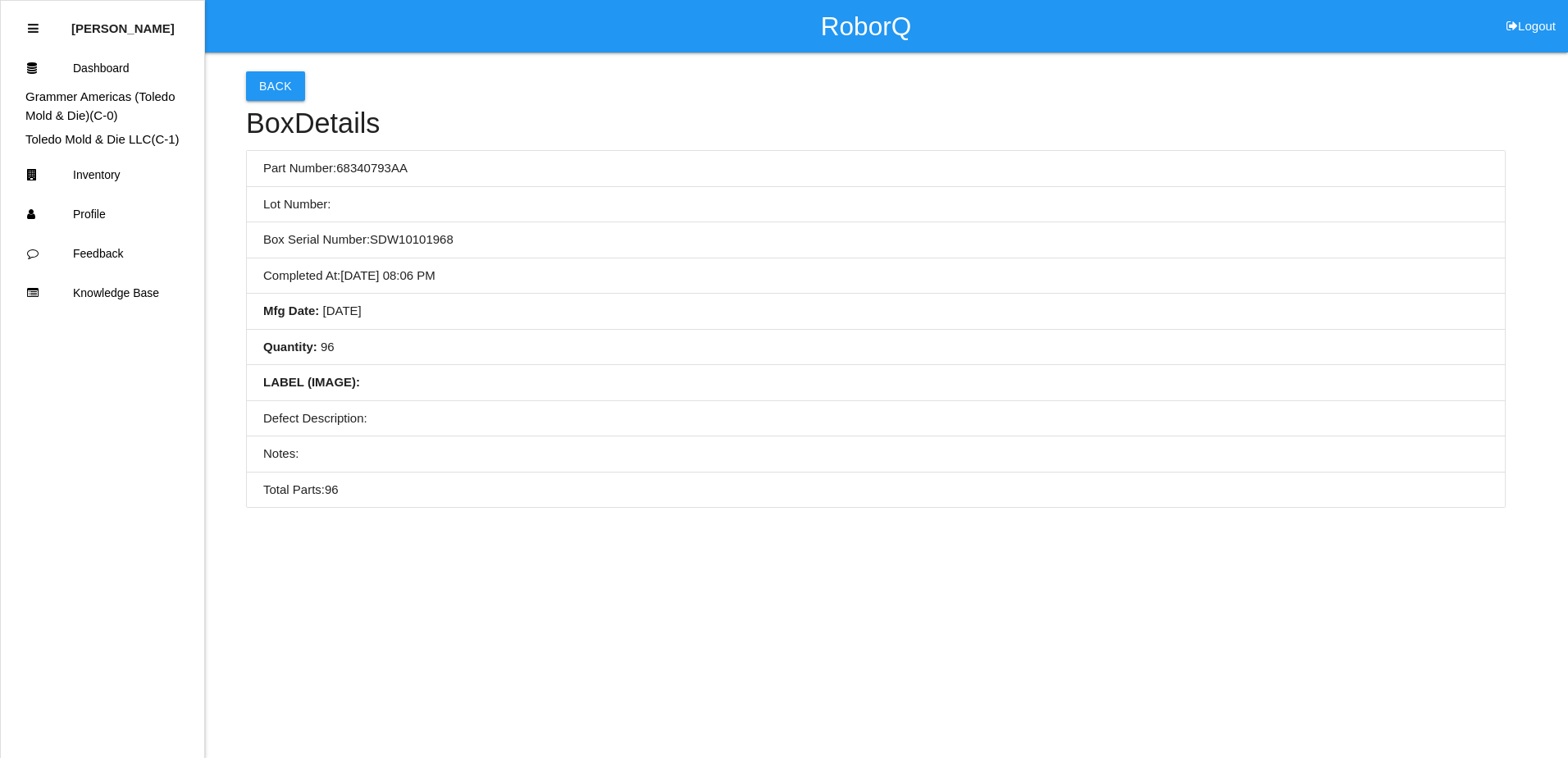
click at [577, 300] on li "Mfg Date : [DATE]" at bounding box center [876, 311] width 1258 height 36
drag, startPoint x: 660, startPoint y: 295, endPoint x: 521, endPoint y: 302, distance: 139.2
click at [521, 302] on li "Mfg Date : [DATE]" at bounding box center [876, 311] width 1258 height 36
drag, startPoint x: 601, startPoint y: 298, endPoint x: 487, endPoint y: 300, distance: 114.0
click at [486, 300] on li "Mfg Date : [DATE]" at bounding box center [876, 311] width 1258 height 36
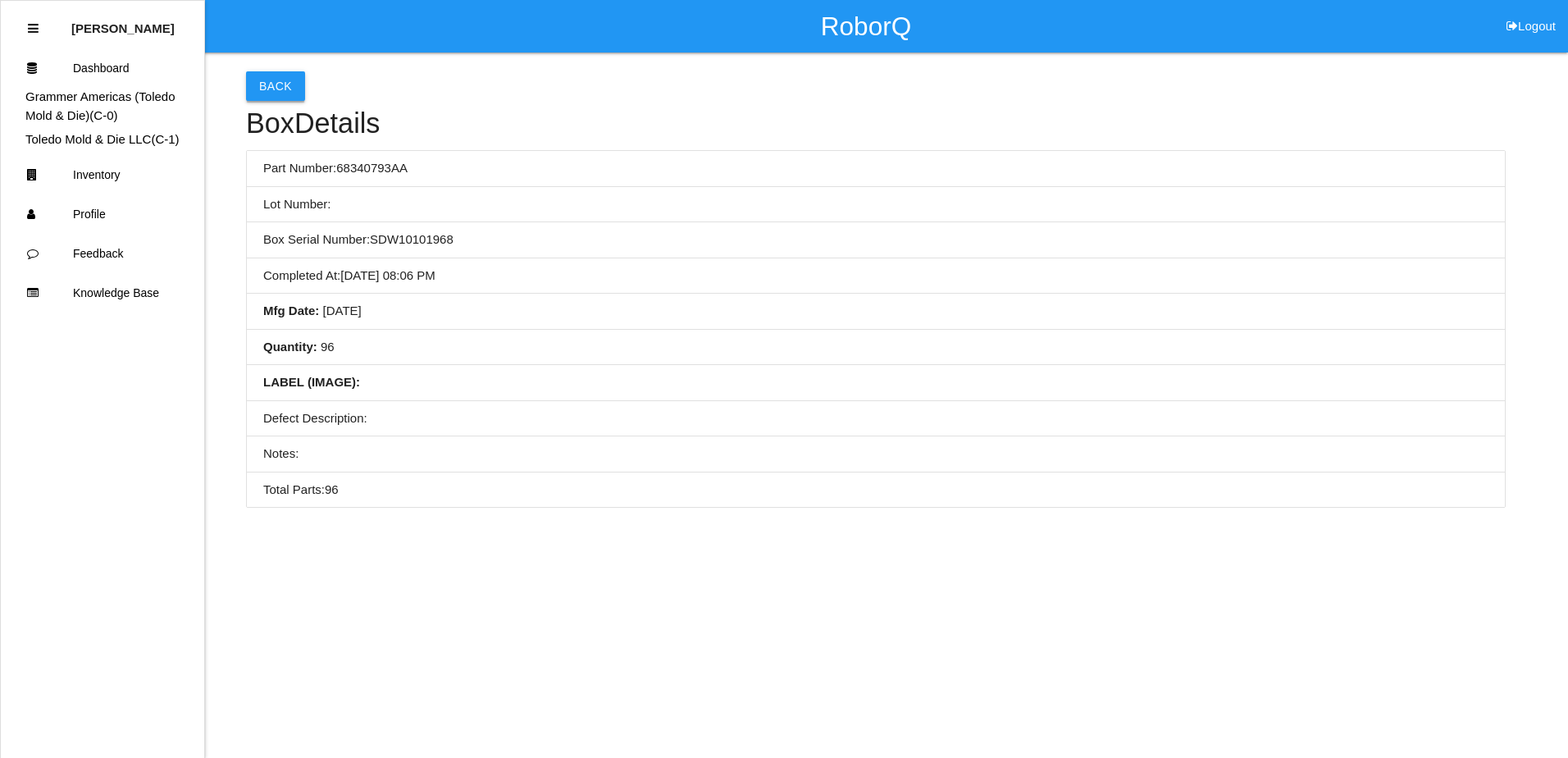
click at [266, 87] on button "Back" at bounding box center [275, 86] width 59 height 30
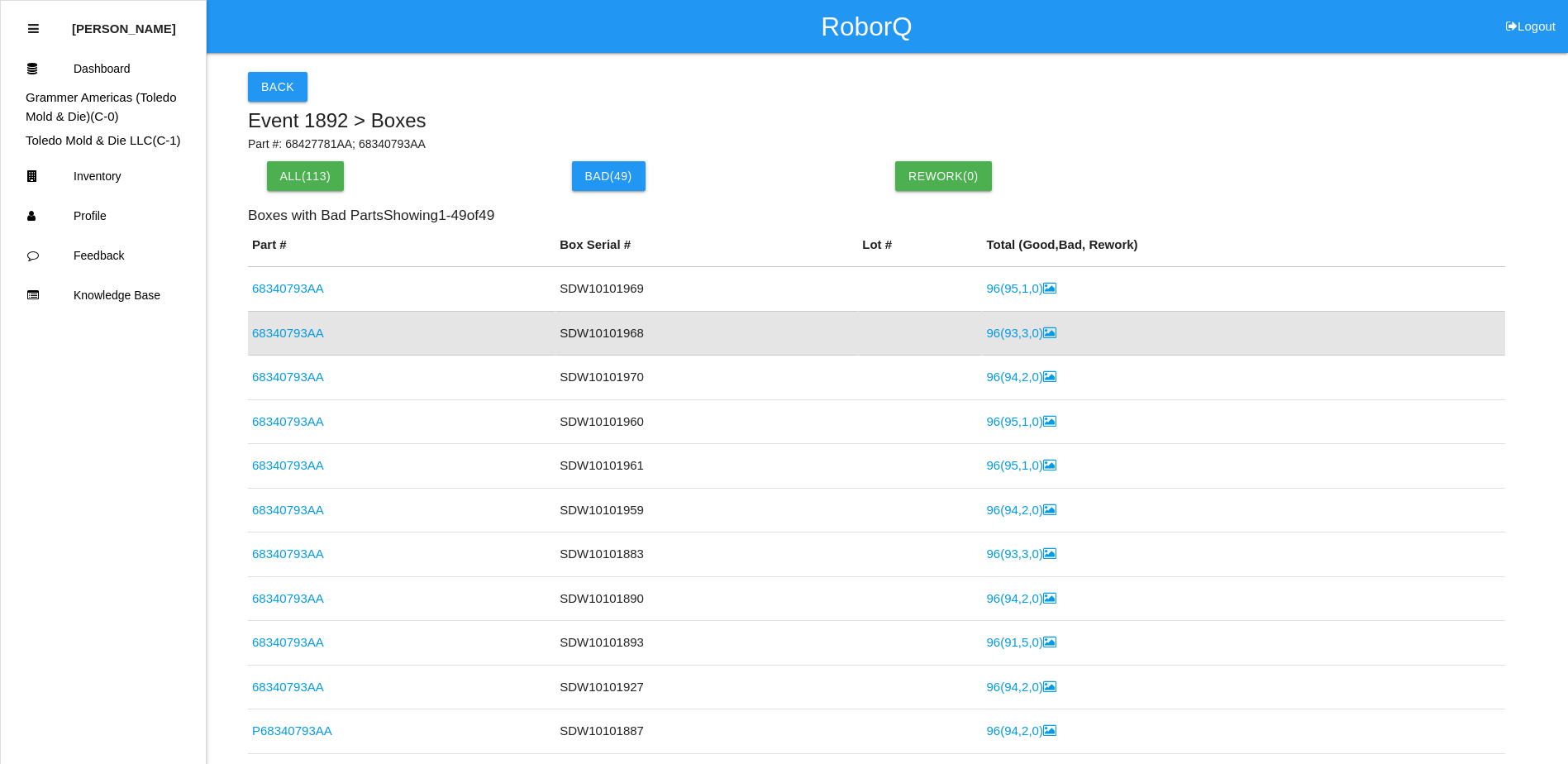
click at [1008, 331] on link "96 ( 93 , 3 , 0 )" at bounding box center [1020, 333] width 70 height 14
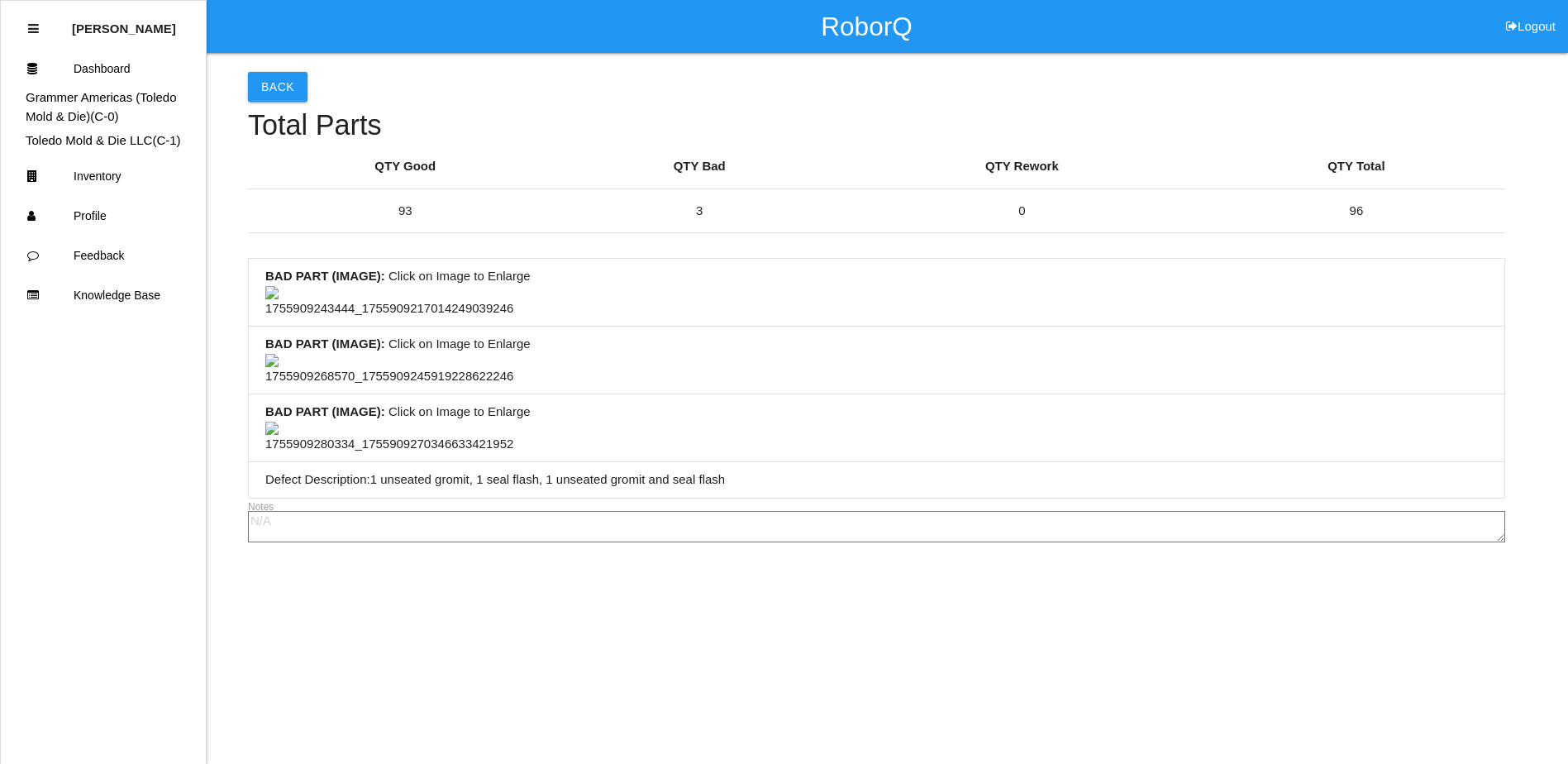
scroll to position [83, 0]
click at [282, 72] on button "Back" at bounding box center [277, 87] width 59 height 30
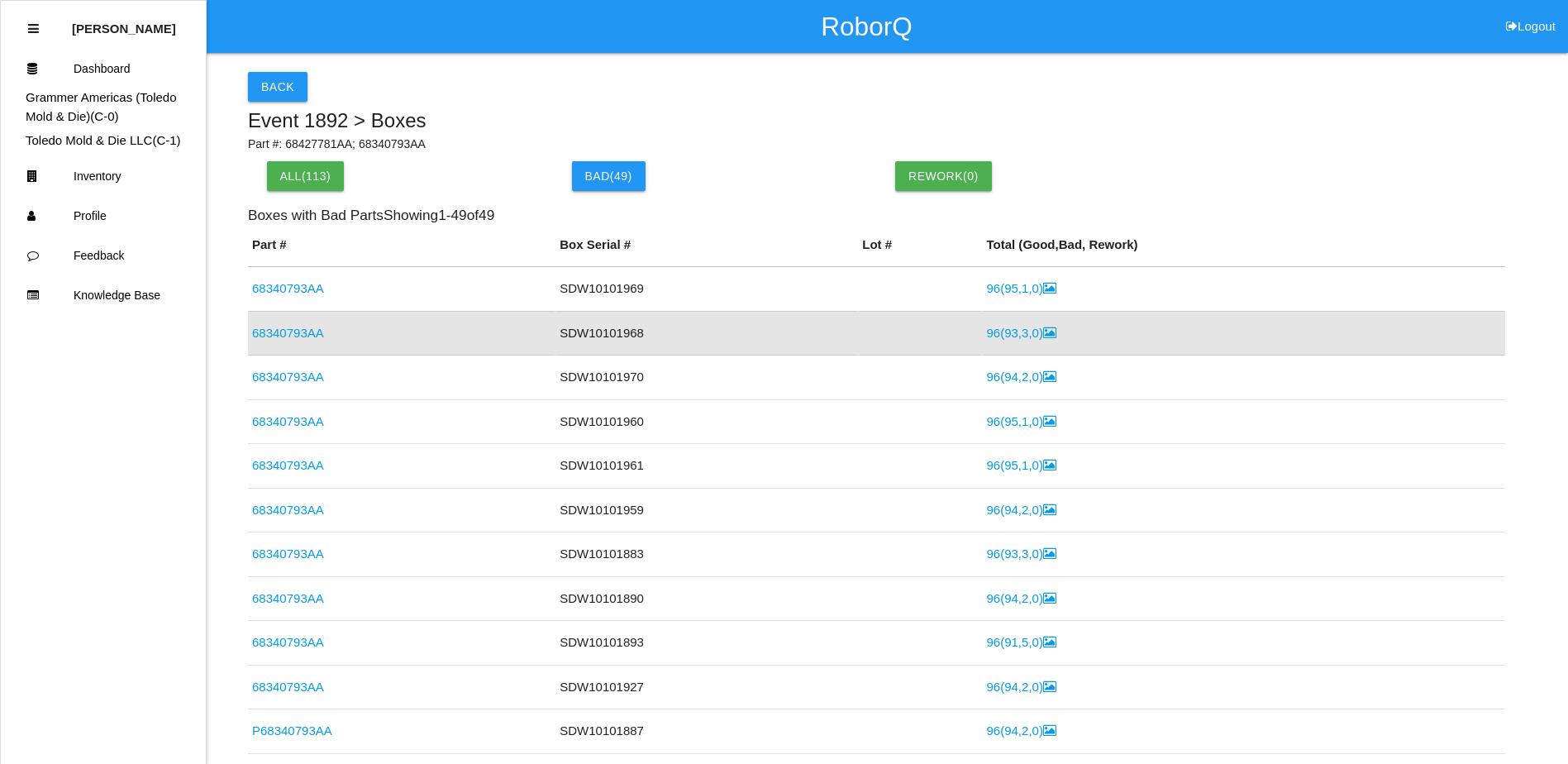
click at [295, 337] on link "68340793AA" at bounding box center [287, 333] width 72 height 14
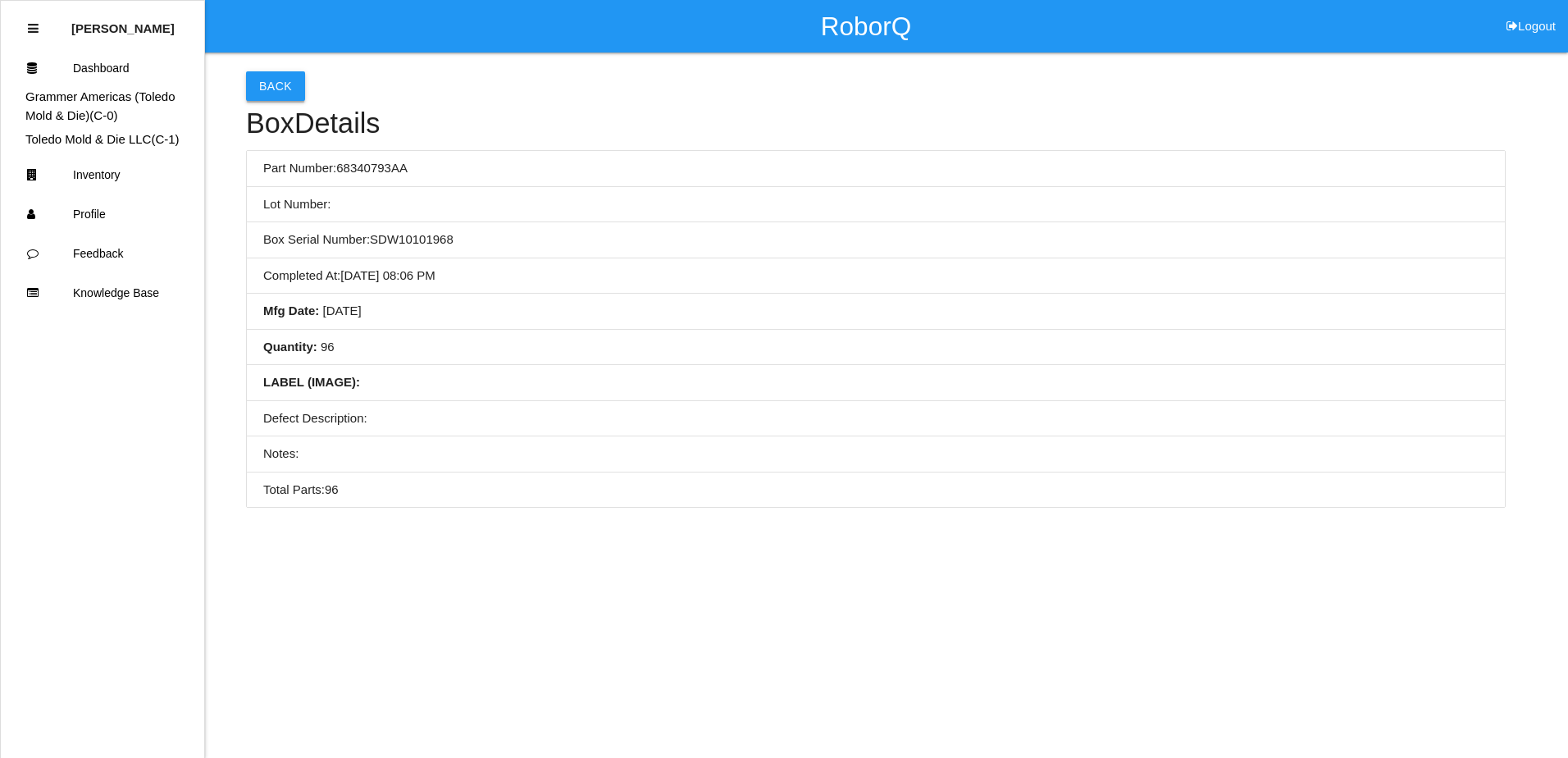
click at [287, 81] on button "Back" at bounding box center [275, 86] width 59 height 30
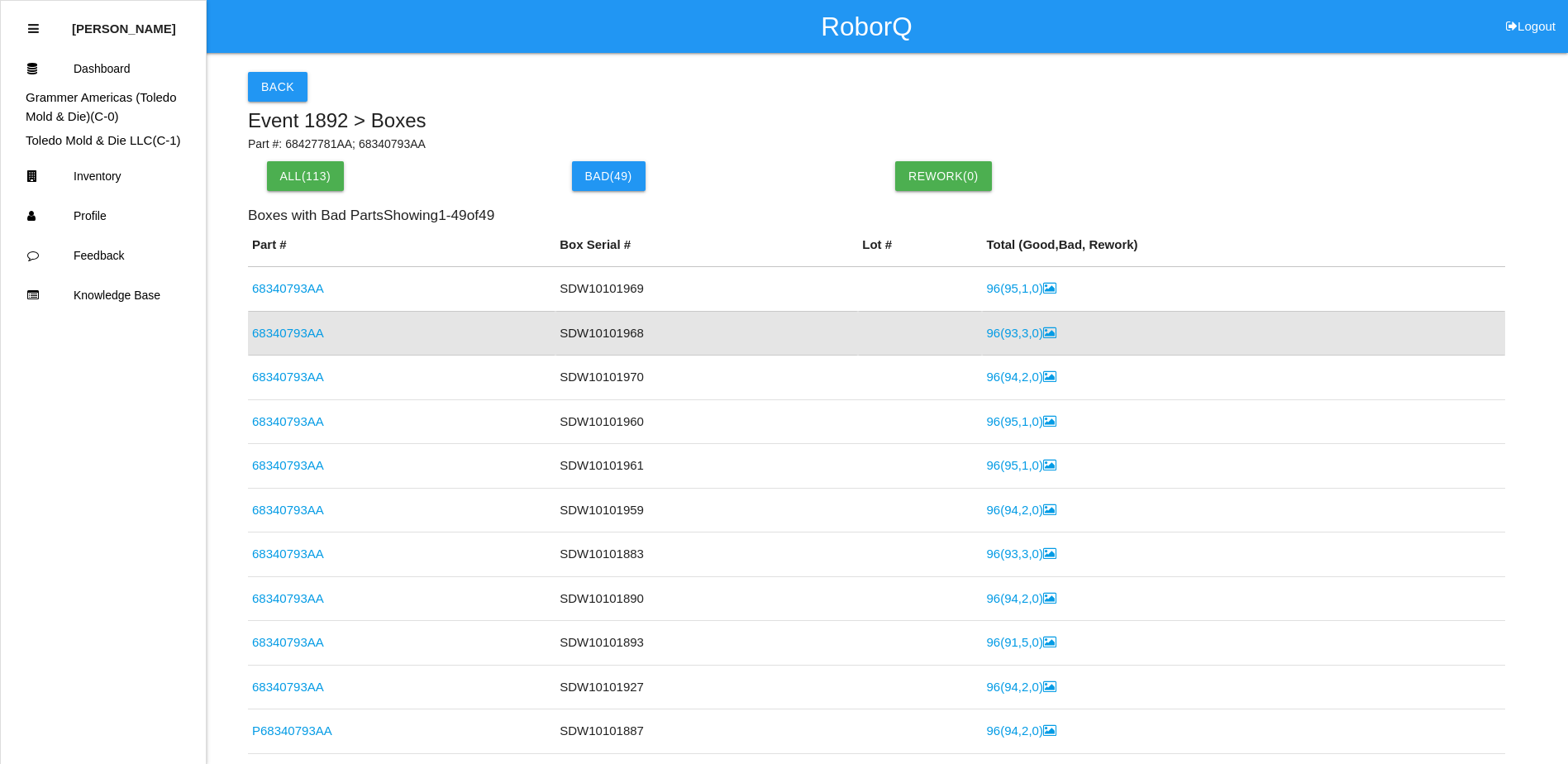
click at [597, 329] on td "SDW10101968" at bounding box center [707, 333] width 302 height 45
click at [297, 93] on button "Back" at bounding box center [277, 87] width 59 height 30
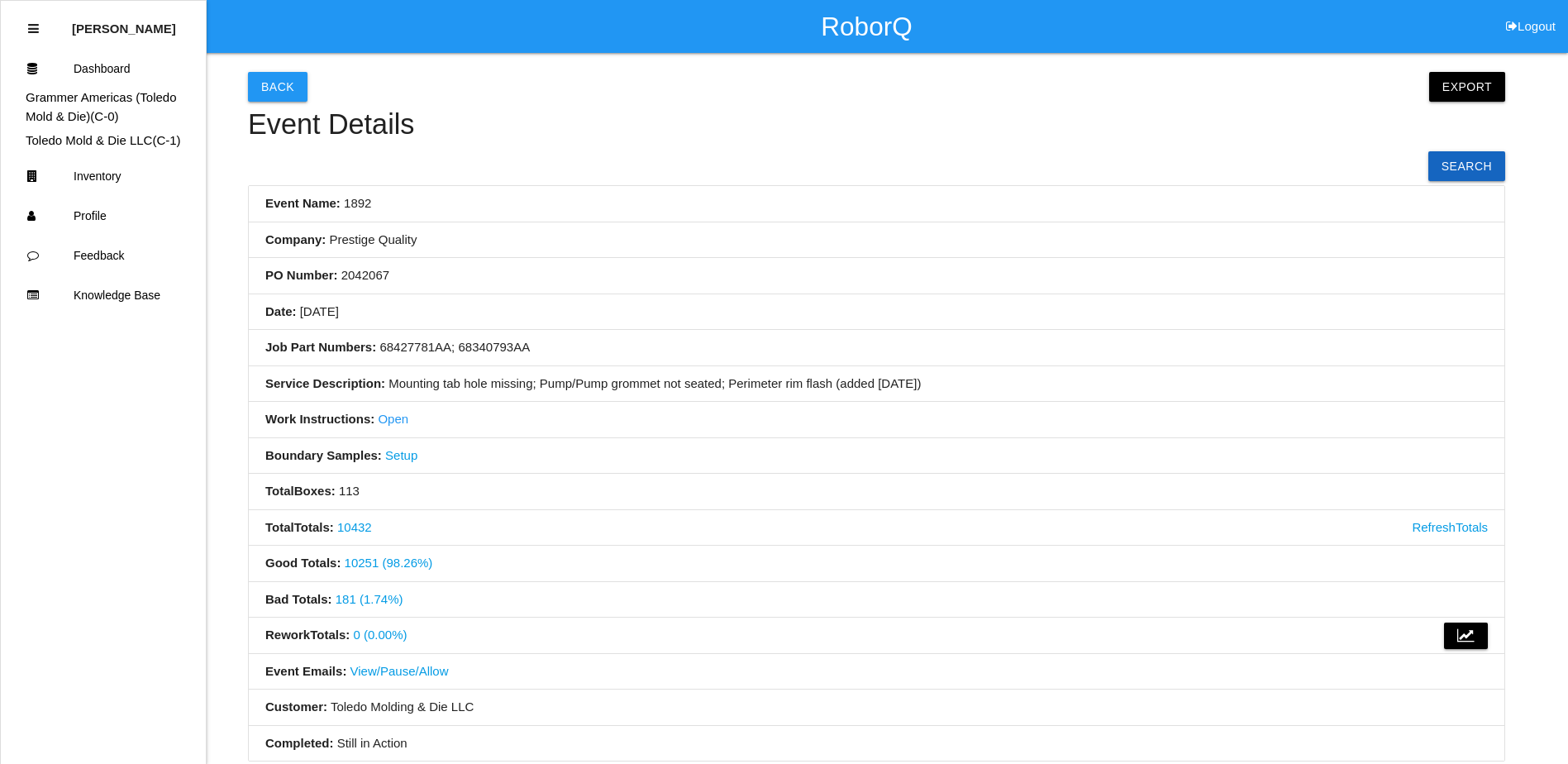
click at [617, 221] on li "Event Name: 1892" at bounding box center [876, 204] width 1255 height 36
drag, startPoint x: 761, startPoint y: 249, endPoint x: 367, endPoint y: 605, distance: 531.0
click at [367, 605] on link "181 (1.74%)" at bounding box center [369, 599] width 68 height 14
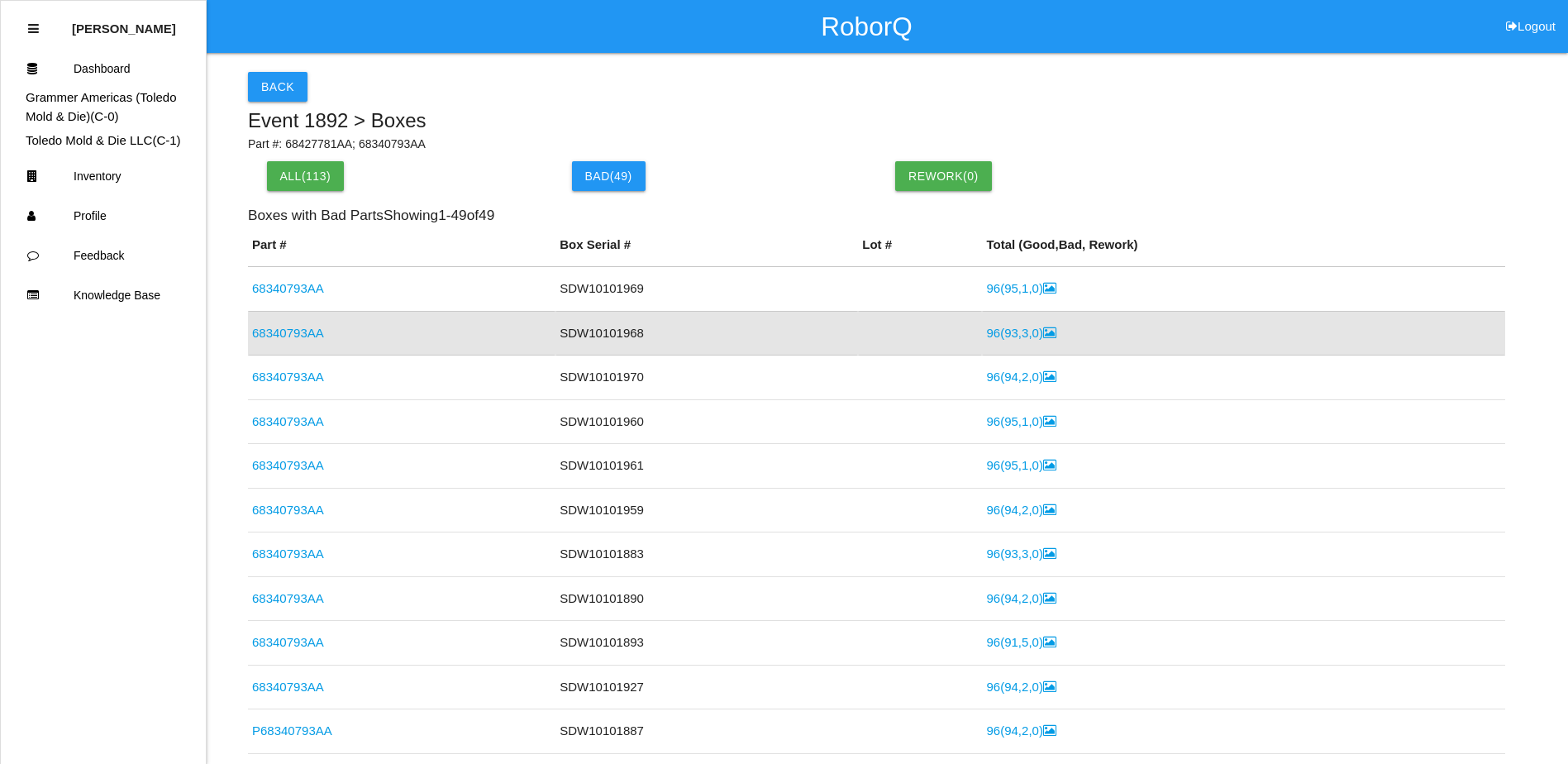
click at [986, 332] on link "96 ( 93 , 3 , 0 )" at bounding box center [1020, 333] width 70 height 14
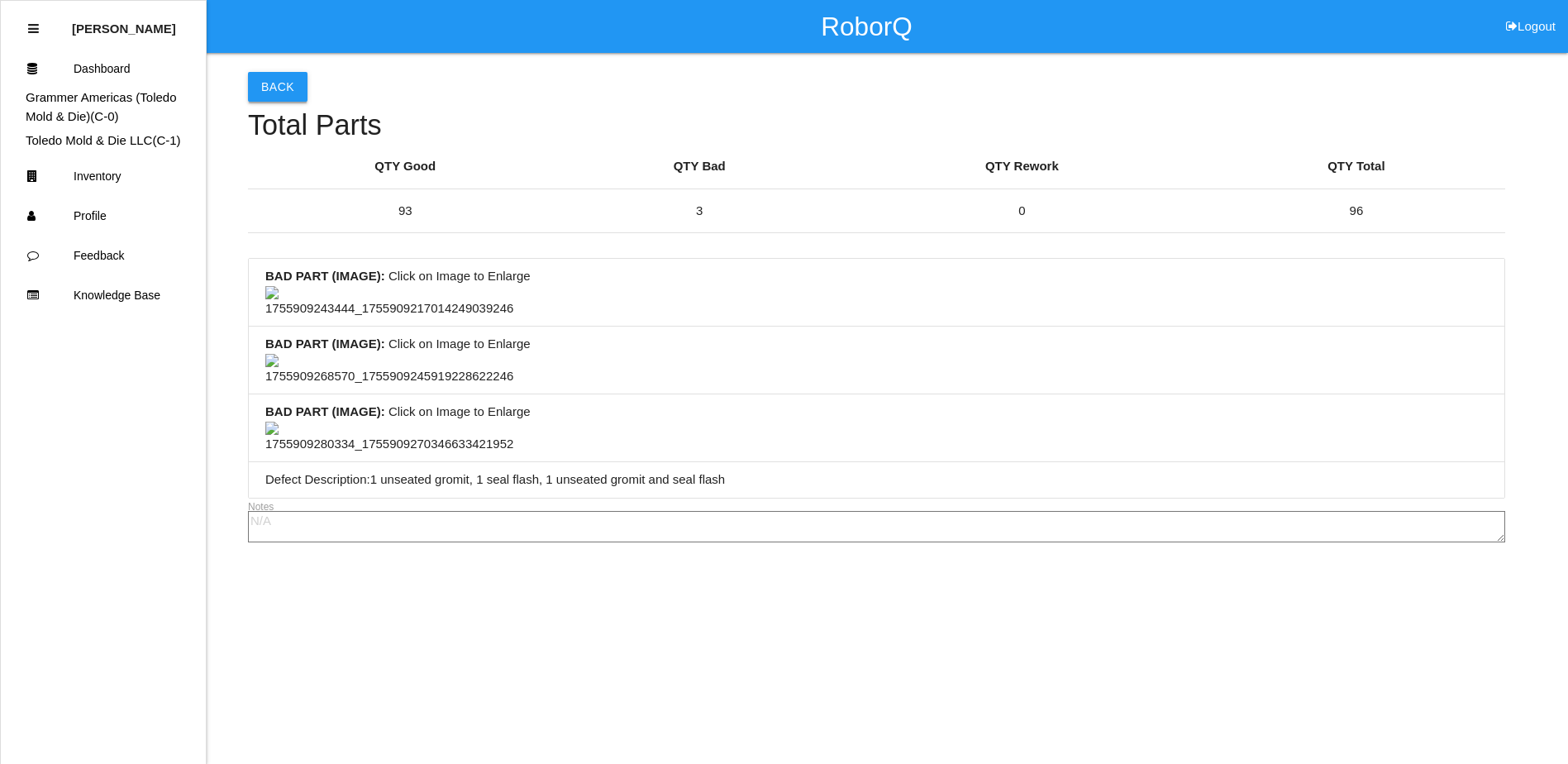
click at [297, 90] on button "Back" at bounding box center [277, 87] width 59 height 30
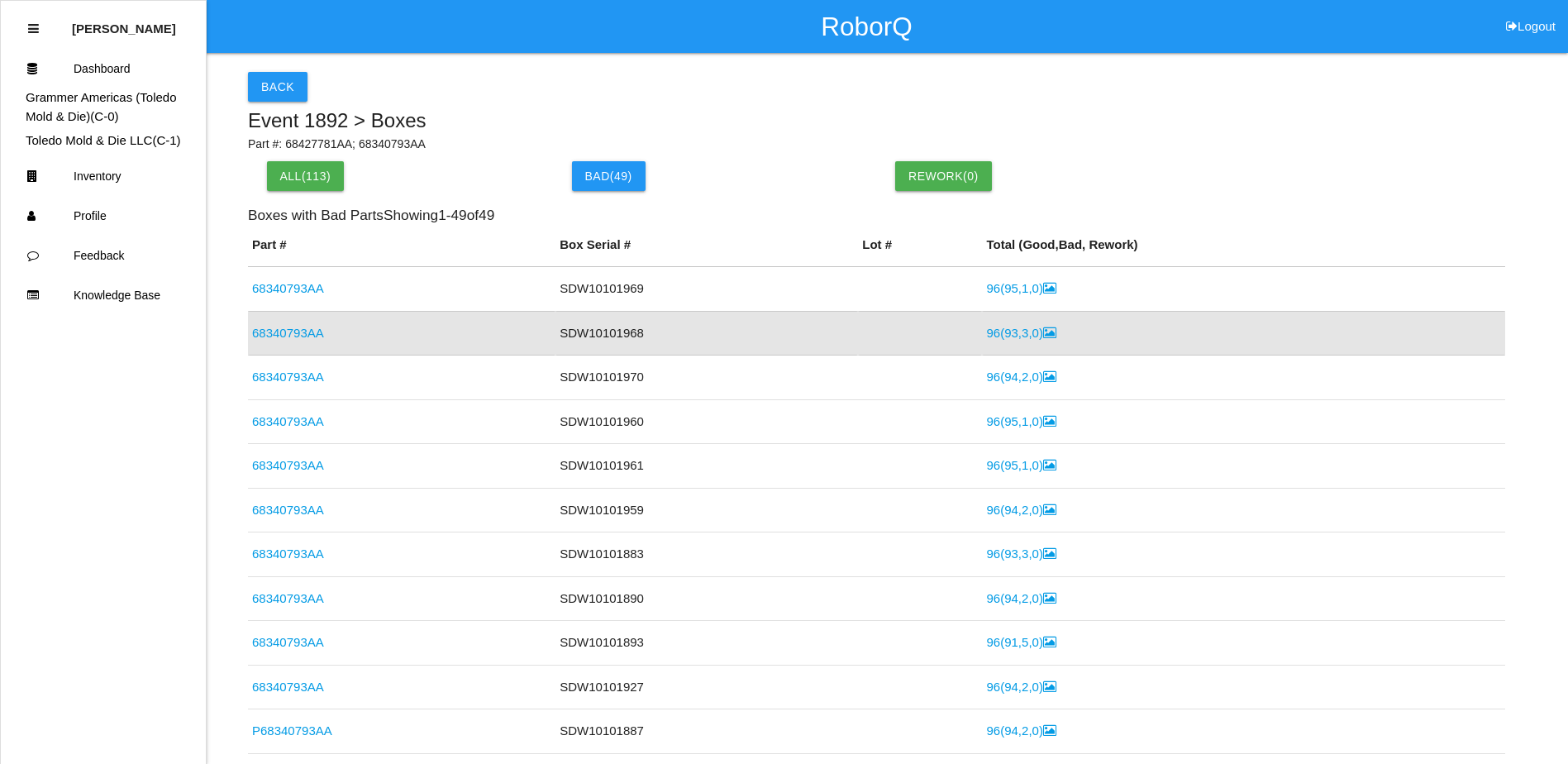
click at [297, 331] on link "68340793AA" at bounding box center [287, 333] width 72 height 14
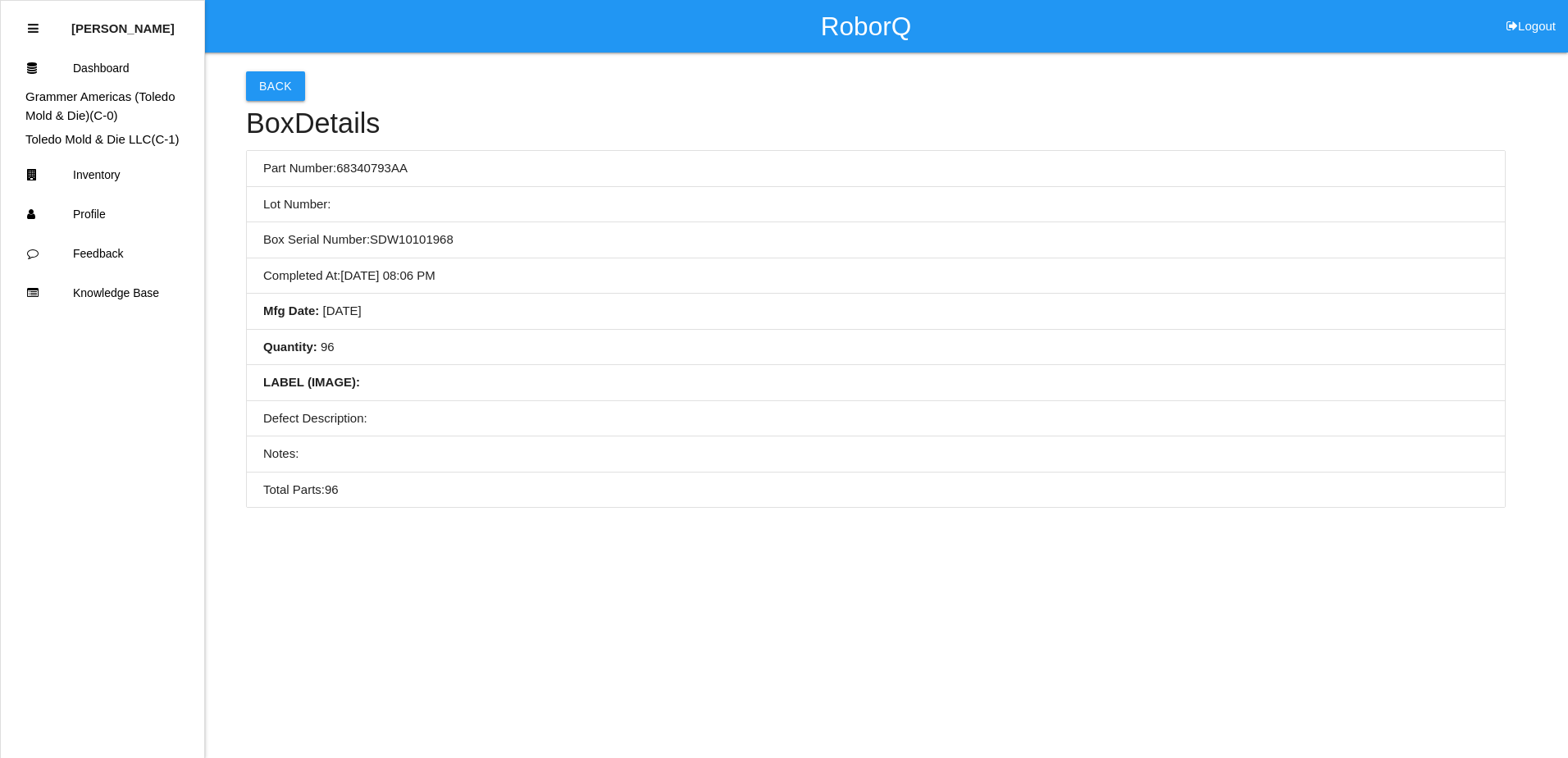
click at [454, 361] on li "Quantity : 96" at bounding box center [876, 347] width 1258 height 36
click at [280, 96] on button "Back" at bounding box center [275, 86] width 59 height 30
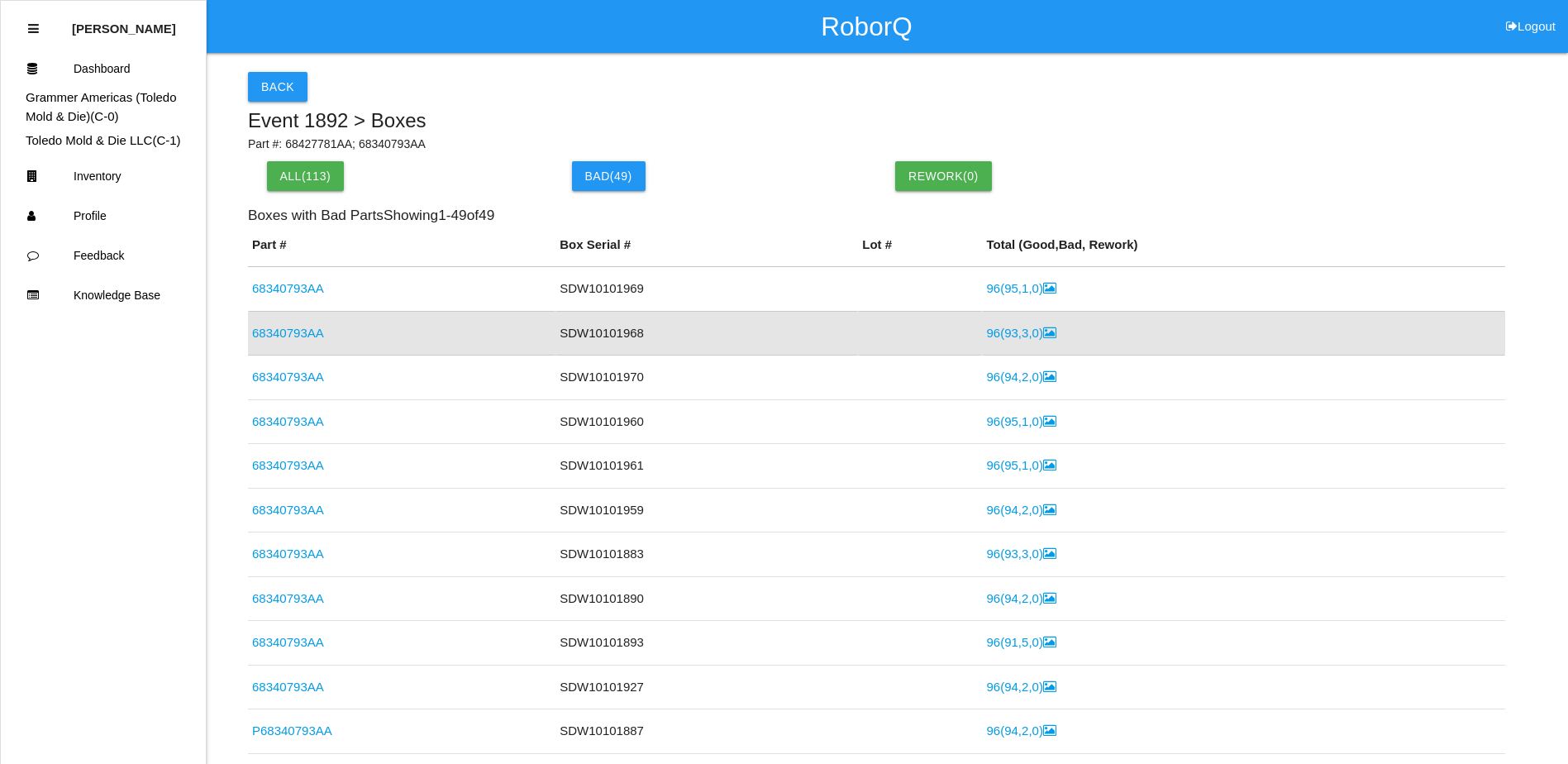
click at [1010, 336] on link "96 ( 93 , 3 , 0 )" at bounding box center [1020, 333] width 70 height 14
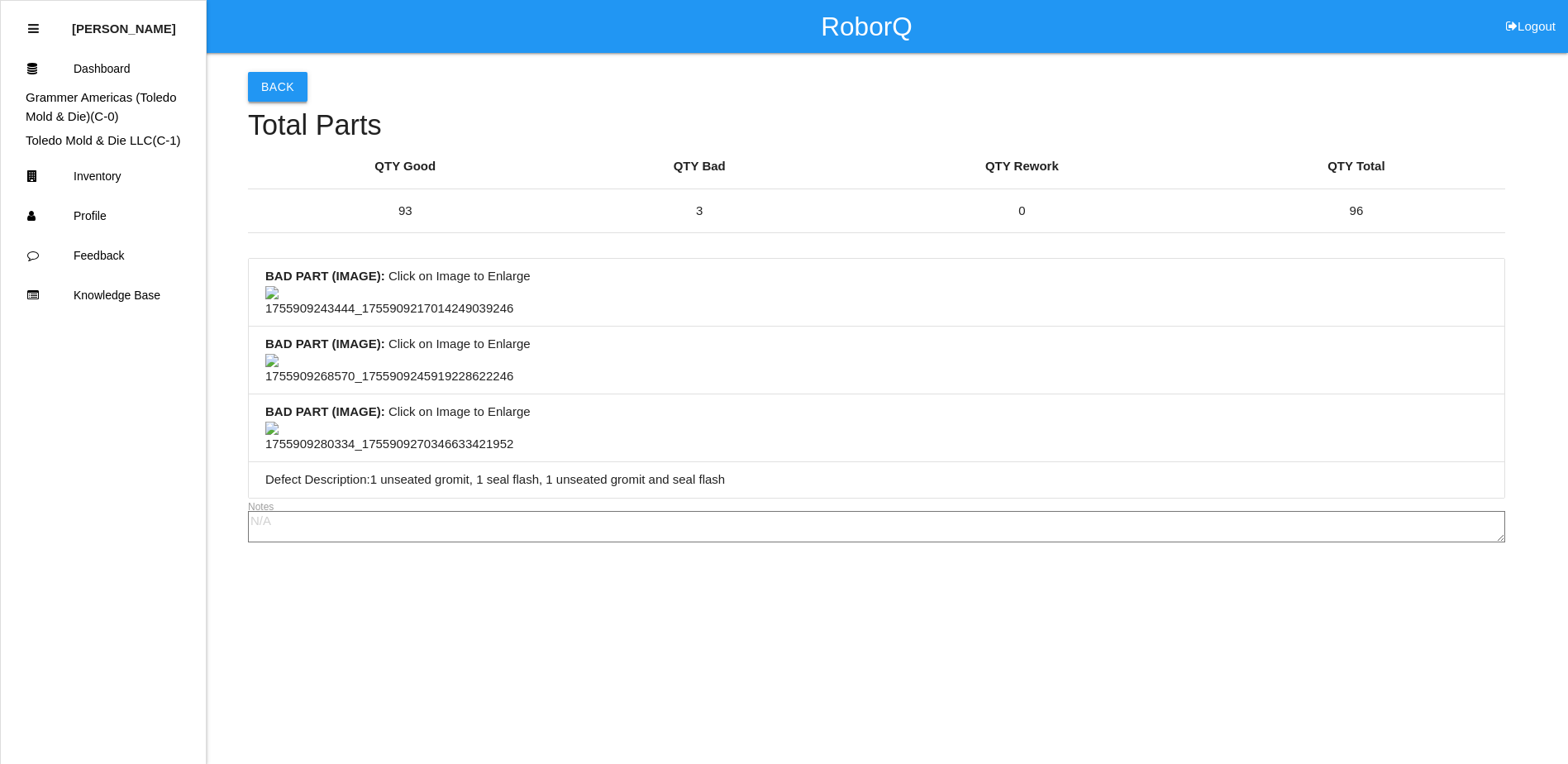
click at [252, 84] on button "Back" at bounding box center [277, 87] width 59 height 30
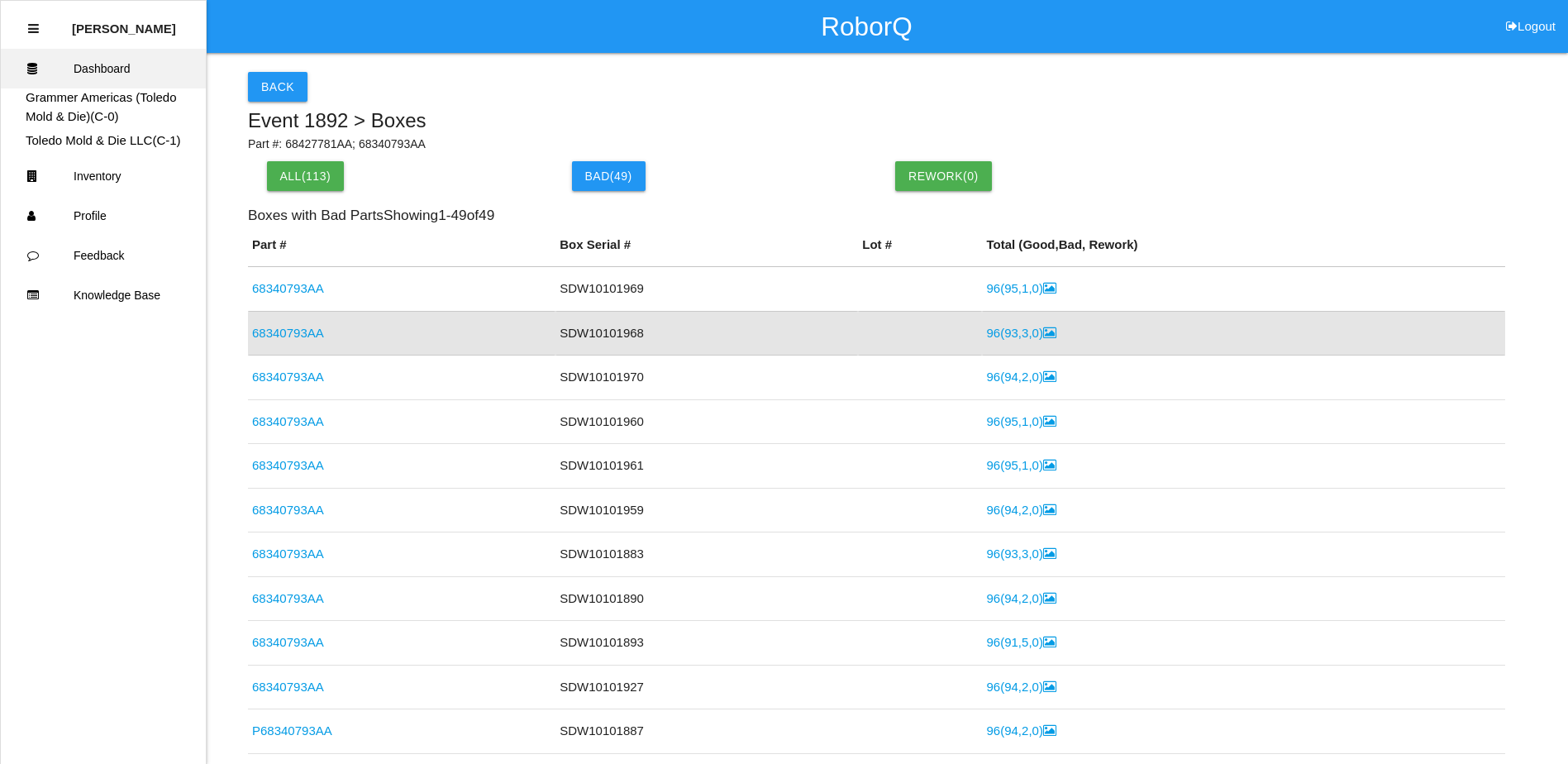
click at [80, 59] on link "Dashboard" at bounding box center [103, 68] width 205 height 40
